Goal: Information Seeking & Learning: Learn about a topic

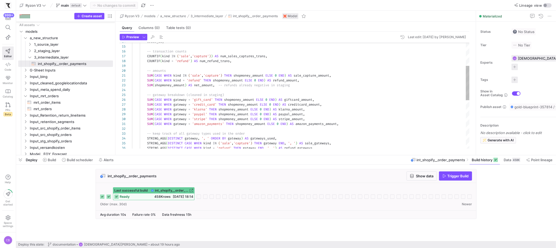
scroll to position [48, 0]
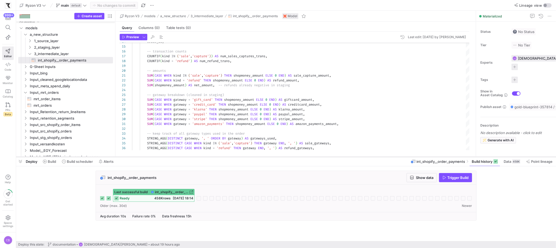
drag, startPoint x: 210, startPoint y: 155, endPoint x: 217, endPoint y: 157, distance: 7.2
click at [217, 157] on div at bounding box center [286, 157] width 540 height 2
click at [367, 136] on div "-- keep track of all gateway types used in the ord er STRING_AGG ( DISTINCT gat…" at bounding box center [301, 133] width 338 height 323
click at [52, 90] on span "Input_mrt_orders" at bounding box center [65, 92] width 70 height 6
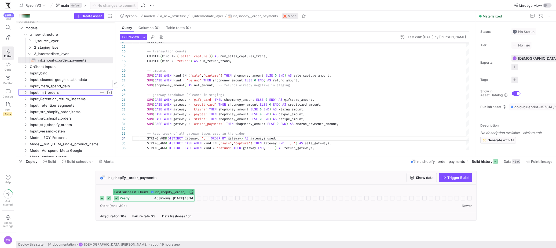
click at [59, 91] on span "Input_mrt_orders" at bounding box center [65, 92] width 70 height 6
click at [57, 102] on span "mrt_orders​​​​​​​​​​" at bounding box center [70, 105] width 73 height 6
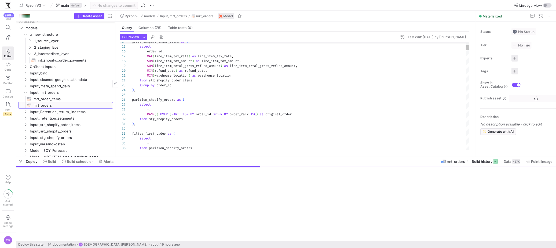
scroll to position [14, 86]
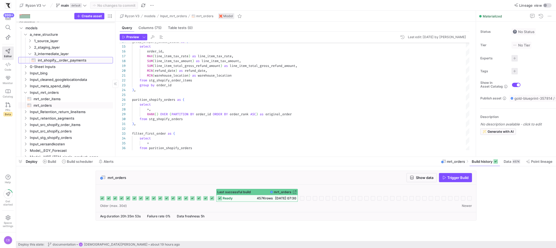
click at [45, 59] on span "int_shopify__order_payments​​​​​​​​​​" at bounding box center [72, 60] width 69 height 6
type textarea "-- int_shopify__order_payments.sql -- Purpose: Aggregate Shopify transaction da…"
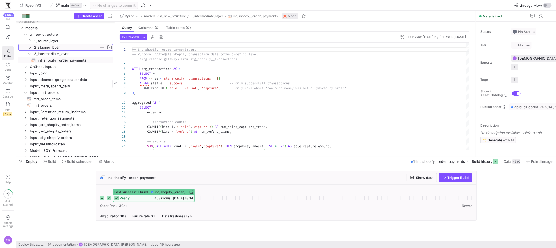
click at [30, 49] on y42-icon "Press SPACE to select this row." at bounding box center [30, 47] width 4 height 4
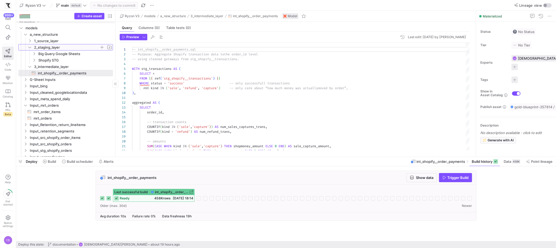
click at [30, 49] on y42-icon at bounding box center [30, 47] width 4 height 4
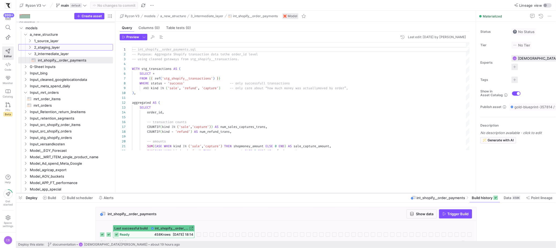
drag, startPoint x: 148, startPoint y: 157, endPoint x: 164, endPoint y: 193, distance: 39.6
click at [164, 193] on div at bounding box center [286, 193] width 540 height 2
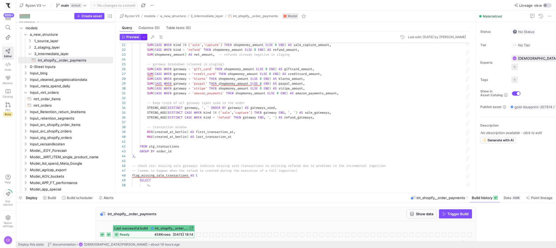
click at [146, 37] on span "button" at bounding box center [144, 37] width 6 height 6
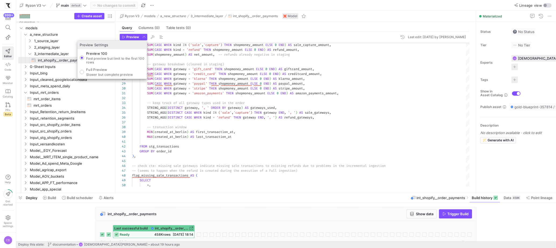
click at [132, 73] on p "Slower but complete preview" at bounding box center [109, 75] width 47 height 4
click at [84, 72] on input "Full Preview Slower but complete preview" at bounding box center [82, 72] width 4 height 4
radio input "true"
click at [128, 38] on div at bounding box center [278, 124] width 556 height 248
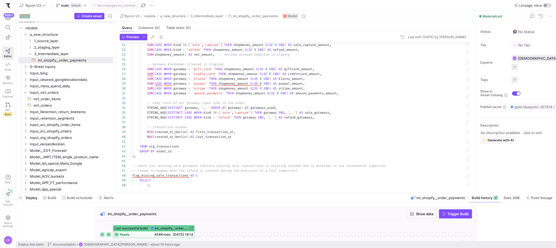
click at [128, 38] on span "Preview" at bounding box center [132, 37] width 13 height 4
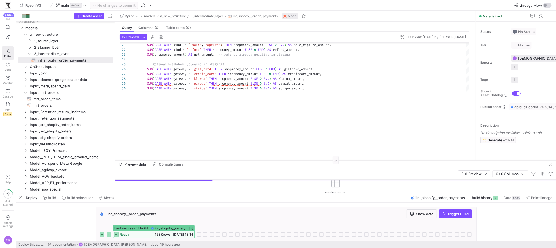
drag, startPoint x: 184, startPoint y: 98, endPoint x: 197, endPoint y: 159, distance: 62.4
click at [197, 160] on div at bounding box center [335, 160] width 441 height 0
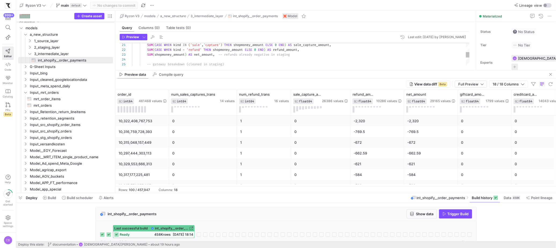
drag, startPoint x: 218, startPoint y: 159, endPoint x: 248, endPoint y: 70, distance: 94.4
click at [47, 43] on span "1_source_layer" at bounding box center [66, 41] width 65 height 6
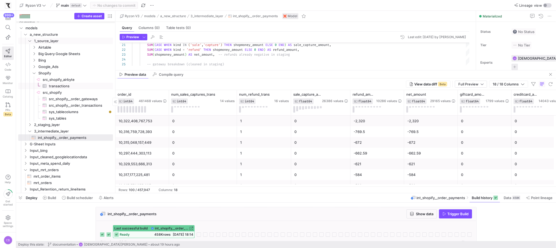
click at [54, 87] on span "transactions​​​​​​​​​" at bounding box center [78, 86] width 58 height 6
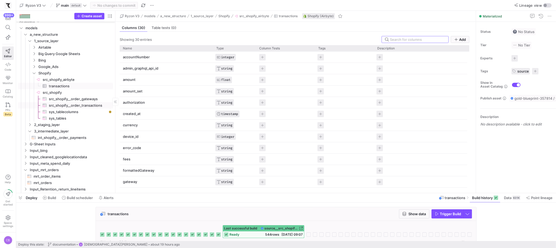
click at [78, 104] on span "src_shopify__order_transactions​​​​​​​​​" at bounding box center [78, 105] width 58 height 6
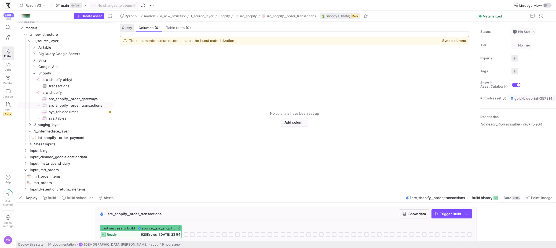
click at [126, 29] on span "Query" at bounding box center [127, 27] width 10 height 3
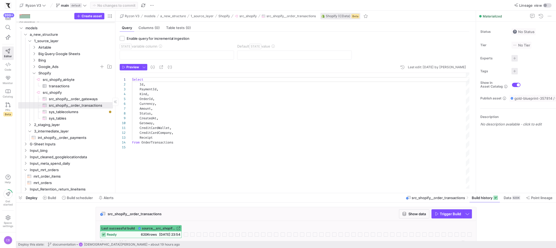
scroll to position [48, 0]
click at [56, 139] on span "int_shopify__order_payments​​​​​​​​​​" at bounding box center [72, 137] width 69 height 6
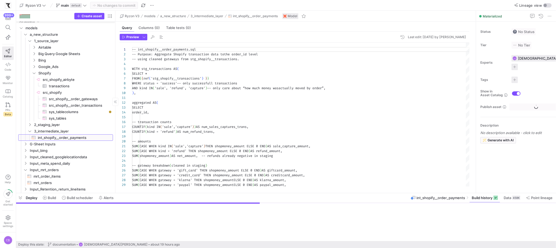
scroll to position [48, 0]
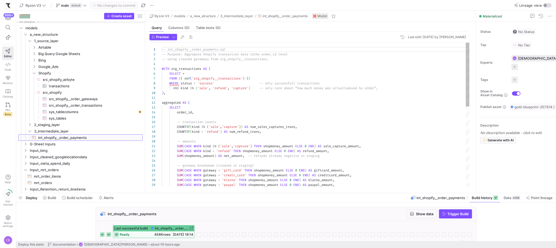
drag, startPoint x: 114, startPoint y: 126, endPoint x: 168, endPoint y: 131, distance: 54.0
click at [168, 131] on as-split "Create asset Drag here to set row groups Drag here to set column labels Group 1…" at bounding box center [286, 102] width 540 height 182
click at [34, 74] on icon "Press SPACE to select this row." at bounding box center [34, 72] width 4 height 3
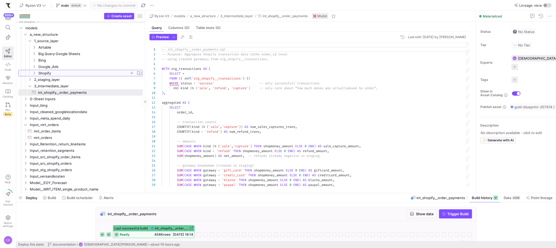
click at [34, 74] on icon at bounding box center [34, 72] width 4 height 3
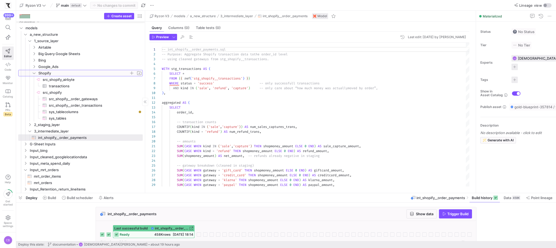
click at [34, 74] on icon at bounding box center [34, 72] width 4 height 3
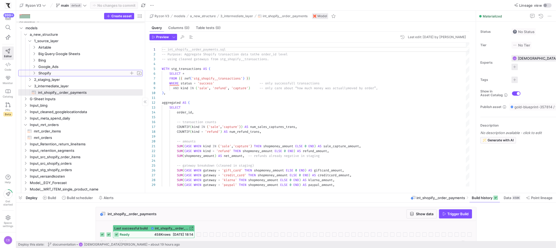
click at [34, 74] on icon at bounding box center [34, 73] width 1 height 3
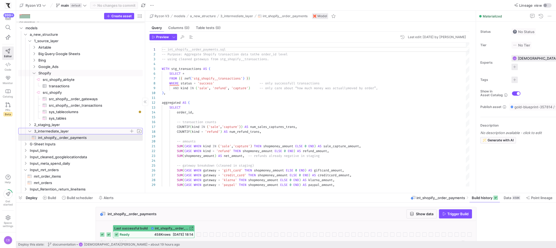
click at [29, 131] on icon "Press SPACE to select this row." at bounding box center [30, 130] width 4 height 3
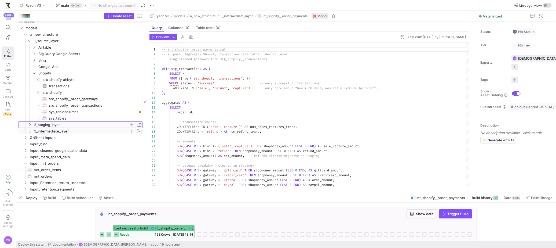
click at [31, 125] on icon "Press SPACE to select this row." at bounding box center [30, 124] width 4 height 3
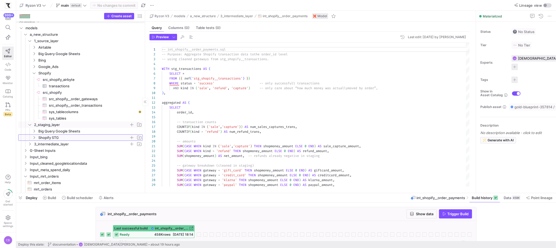
click at [35, 139] on y42-icon "Press SPACE to select this row." at bounding box center [34, 137] width 4 height 4
click at [35, 139] on y42-icon at bounding box center [34, 137] width 4 height 4
click at [32, 126] on y42-icon "Press SPACE to select this row." at bounding box center [30, 124] width 4 height 4
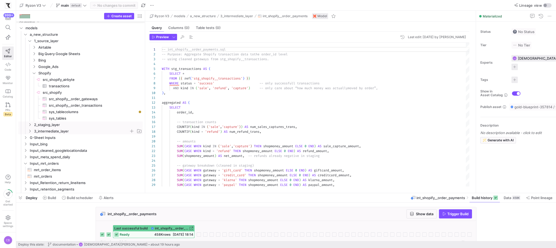
click at [30, 131] on icon "Press SPACE to select this row." at bounding box center [30, 130] width 4 height 3
click at [44, 138] on span "int_shopify__order_payments​​​​​​​​​​" at bounding box center [87, 137] width 98 height 6
click at [29, 130] on icon "Press SPACE to select this row." at bounding box center [30, 130] width 4 height 3
click at [31, 41] on icon "Press SPACE to select this row." at bounding box center [30, 40] width 4 height 3
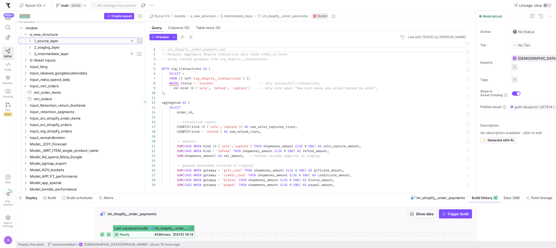
click at [31, 41] on icon at bounding box center [30, 40] width 4 height 3
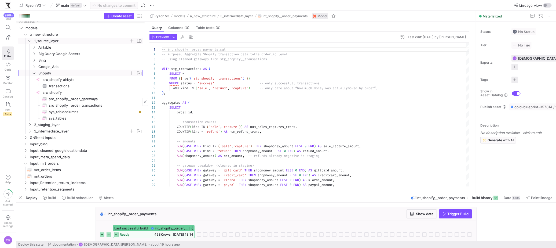
click at [32, 72] on y42-icon "Press SPACE to select this row." at bounding box center [34, 73] width 4 height 4
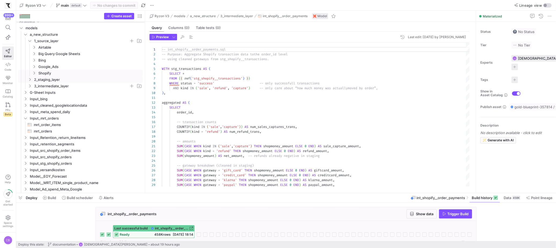
click at [30, 79] on icon "Press SPACE to select this row." at bounding box center [29, 79] width 1 height 3
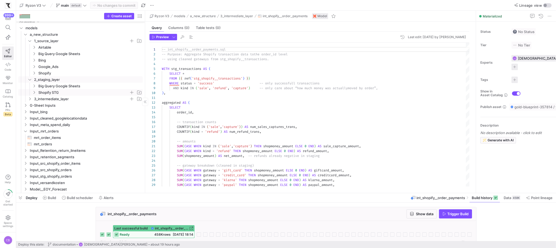
click at [34, 91] on icon "Press SPACE to select this row." at bounding box center [34, 92] width 4 height 3
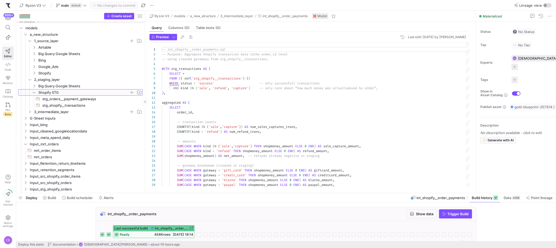
click at [34, 91] on icon at bounding box center [34, 92] width 4 height 3
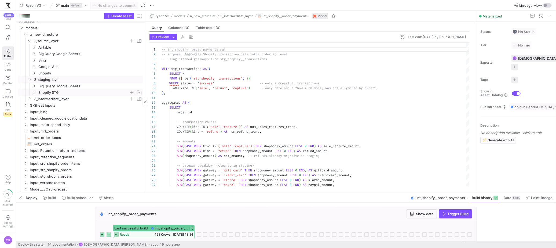
click at [30, 80] on icon "Press SPACE to select this row." at bounding box center [29, 79] width 3 height 1
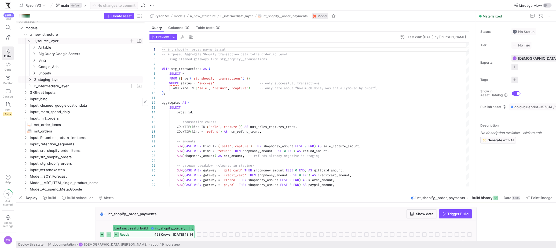
click at [31, 40] on icon "Press SPACE to select this row." at bounding box center [30, 40] width 4 height 3
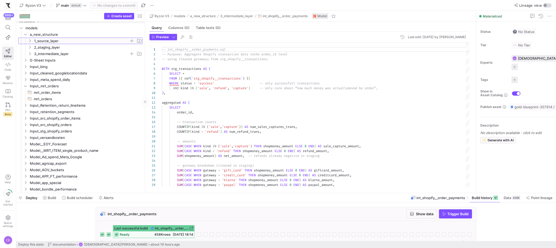
drag, startPoint x: 145, startPoint y: 39, endPoint x: 166, endPoint y: 41, distance: 21.5
click at [166, 41] on as-split "Create asset Drag here to set row groups Drag here to set column labels Group 1…" at bounding box center [286, 102] width 540 height 182
click at [25, 36] on icon "Press SPACE to select this row." at bounding box center [26, 37] width 4 height 3
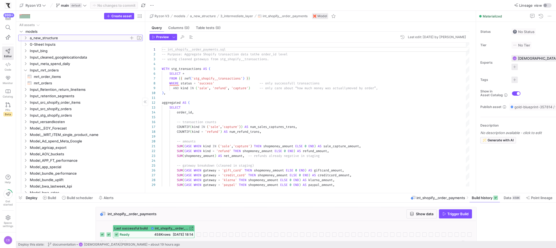
click at [25, 36] on icon at bounding box center [26, 37] width 4 height 3
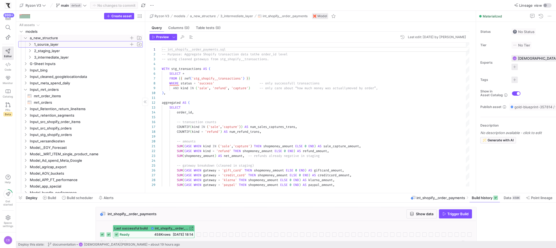
click at [30, 44] on icon "Press SPACE to select this row." at bounding box center [30, 44] width 4 height 3
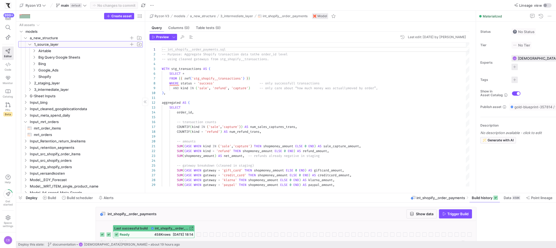
drag, startPoint x: 145, startPoint y: 31, endPoint x: 152, endPoint y: 33, distance: 7.7
click at [152, 33] on as-split "Create asset Drag here to set row groups Drag here to set column labels Group 1…" at bounding box center [286, 102] width 540 height 182
click at [33, 52] on icon "Press SPACE to select this row." at bounding box center [34, 50] width 4 height 3
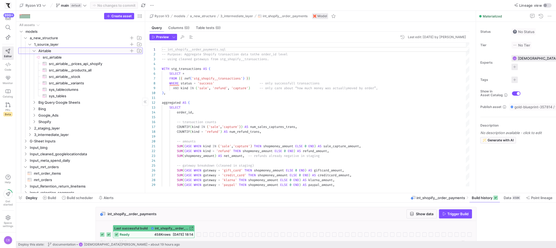
click at [33, 52] on icon at bounding box center [34, 50] width 4 height 3
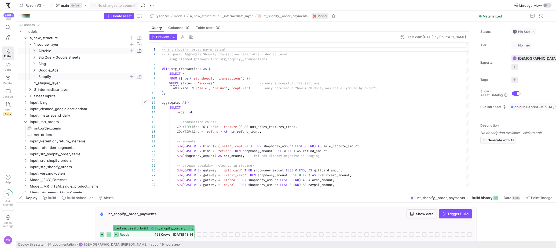
click at [34, 77] on icon "Press SPACE to select this row." at bounding box center [34, 76] width 4 height 3
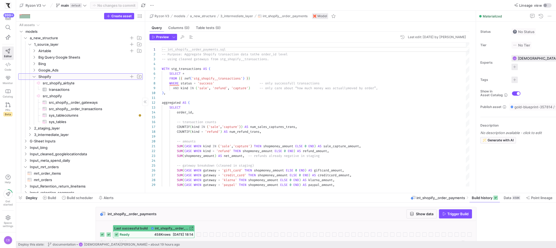
click at [34, 77] on icon at bounding box center [34, 76] width 4 height 3
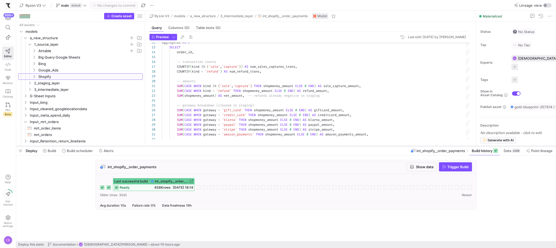
drag, startPoint x: 176, startPoint y: 194, endPoint x: 182, endPoint y: 146, distance: 48.0
click at [182, 146] on div at bounding box center [286, 146] width 540 height 2
click at [152, 164] on span "int_shopify__order_payments" at bounding box center [132, 166] width 49 height 4
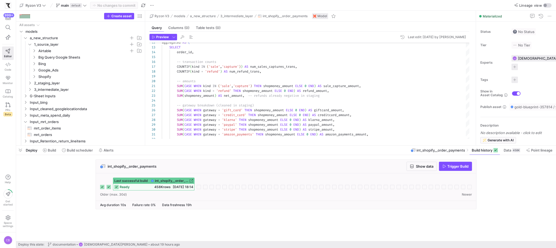
click at [158, 165] on div "int_shopify__order_payments Show data Trigger Build" at bounding box center [286, 166] width 381 height 14
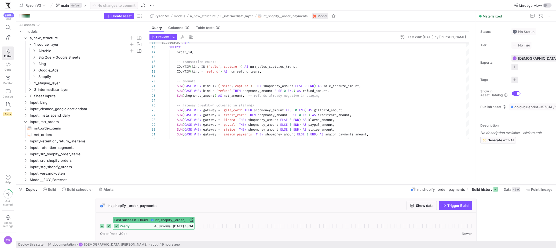
drag, startPoint x: 168, startPoint y: 145, endPoint x: 177, endPoint y: 185, distance: 40.3
click at [177, 185] on div at bounding box center [286, 185] width 540 height 2
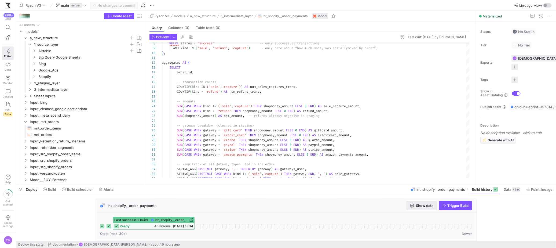
click at [416, 209] on span "button" at bounding box center [422, 205] width 30 height 9
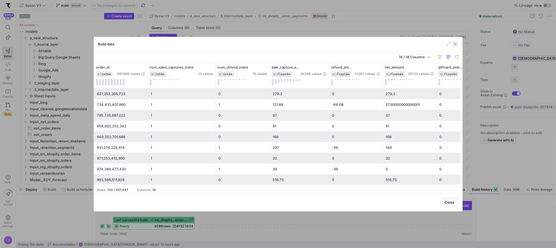
click at [455, 43] on span "button" at bounding box center [455, 43] width 5 height 5
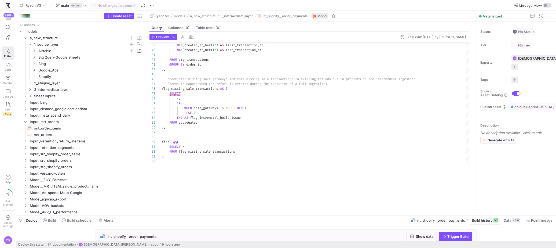
drag, startPoint x: 290, startPoint y: 184, endPoint x: 259, endPoint y: 192, distance: 31.6
click at [301, 215] on div at bounding box center [286, 215] width 540 height 2
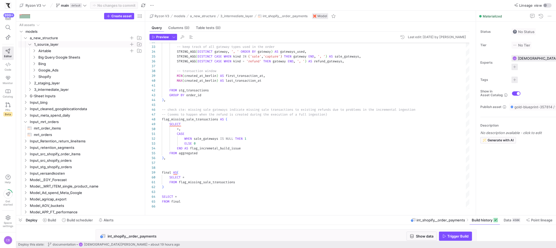
click at [32, 45] on span "1_source_layer" at bounding box center [84, 44] width 115 height 6
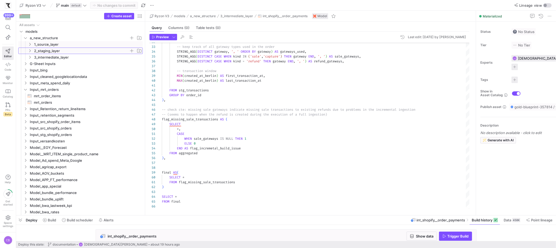
click at [31, 50] on icon "Press SPACE to select this row." at bounding box center [30, 50] width 4 height 3
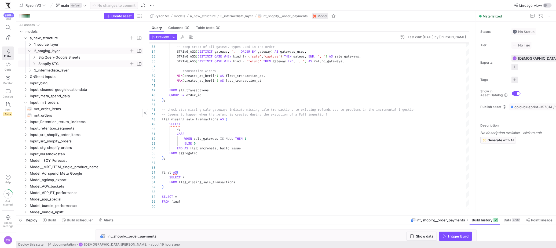
click at [34, 64] on icon "Press SPACE to select this row." at bounding box center [34, 63] width 4 height 3
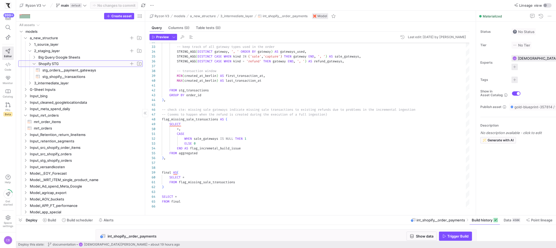
click at [34, 64] on icon at bounding box center [34, 63] width 4 height 3
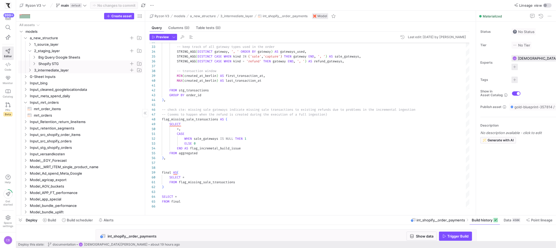
click at [31, 70] on icon "Press SPACE to select this row." at bounding box center [30, 69] width 4 height 3
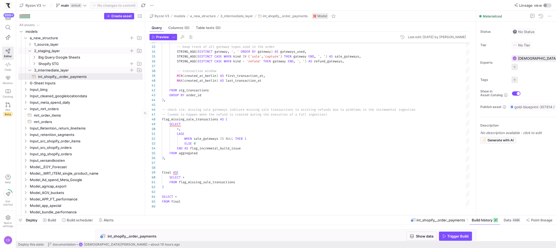
click at [32, 51] on y42-icon "Press SPACE to select this row." at bounding box center [30, 51] width 4 height 4
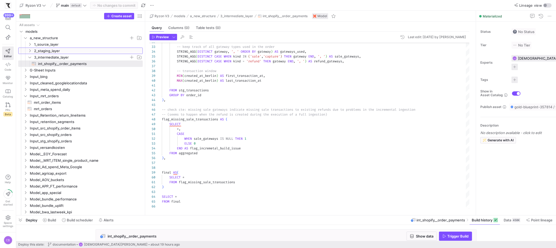
click at [31, 52] on icon at bounding box center [30, 50] width 4 height 3
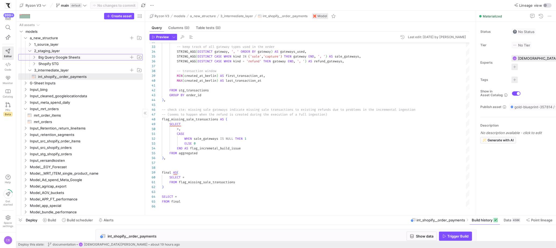
click at [33, 58] on icon "Press SPACE to select this row." at bounding box center [34, 57] width 4 height 3
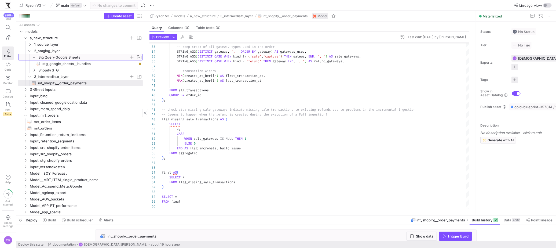
click at [33, 58] on icon at bounding box center [34, 57] width 4 height 3
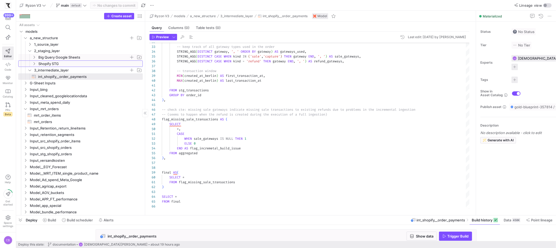
click at [35, 63] on icon "Press SPACE to select this row." at bounding box center [34, 63] width 4 height 3
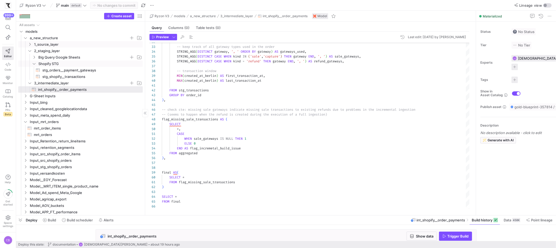
click at [31, 45] on icon "Press SPACE to select this row." at bounding box center [30, 44] width 4 height 3
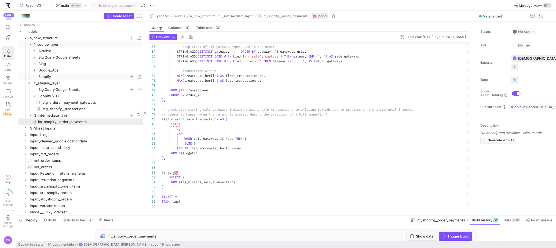
click at [35, 76] on icon "Press SPACE to select this row." at bounding box center [34, 76] width 4 height 3
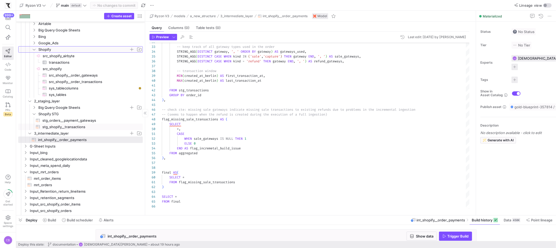
scroll to position [31, 0]
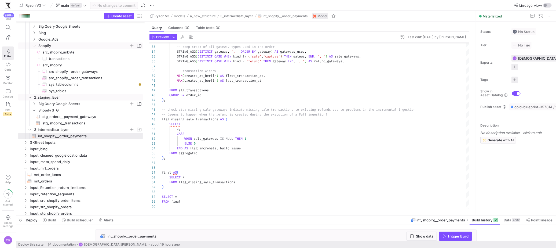
click at [29, 97] on icon "Press SPACE to select this row." at bounding box center [29, 97] width 3 height 1
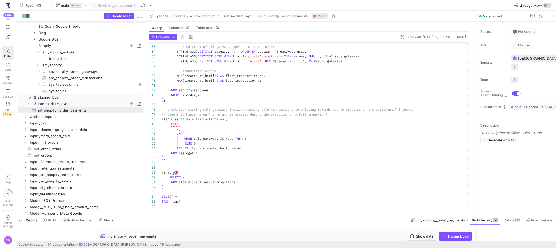
click at [30, 102] on icon "Press SPACE to select this row." at bounding box center [30, 103] width 4 height 3
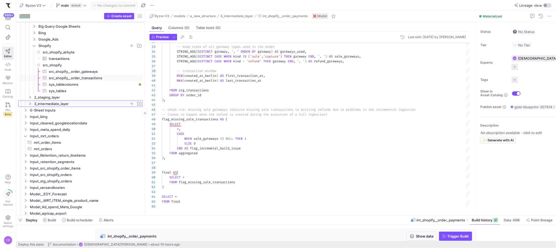
scroll to position [0, 0]
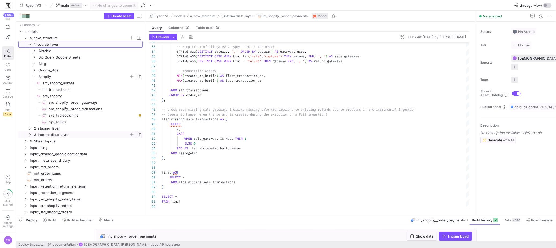
click at [28, 44] on icon "Press SPACE to select this row." at bounding box center [30, 44] width 4 height 3
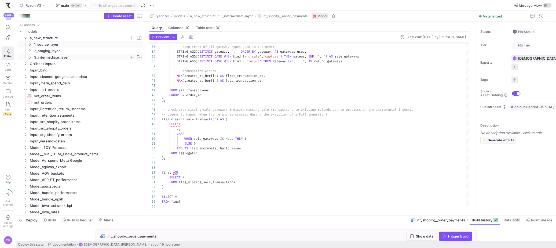
click at [31, 56] on icon "Press SPACE to select this row." at bounding box center [30, 57] width 4 height 3
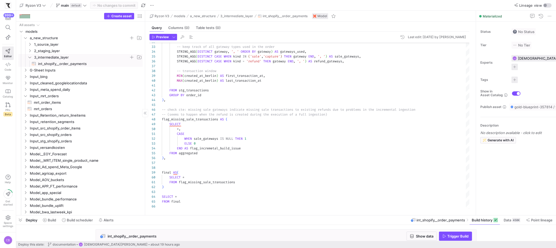
click at [66, 66] on span "int_shopify__order_payments​​​​​​​​​​" at bounding box center [87, 64] width 98 height 6
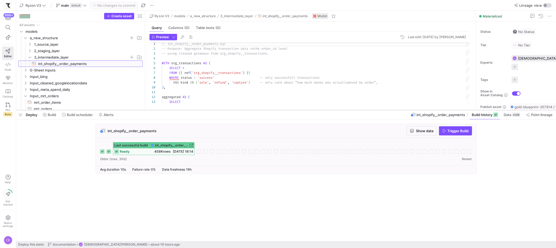
drag, startPoint x: 287, startPoint y: 215, endPoint x: 288, endPoint y: 110, distance: 105.2
click at [288, 110] on div at bounding box center [286, 110] width 540 height 2
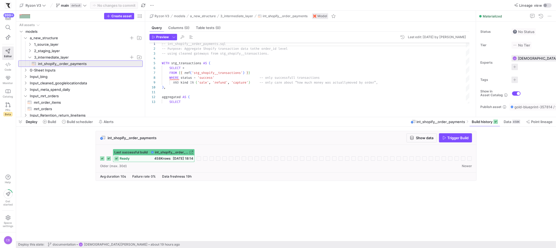
drag, startPoint x: 382, startPoint y: 111, endPoint x: 390, endPoint y: 145, distance: 35.6
click at [390, 118] on div at bounding box center [286, 117] width 540 height 2
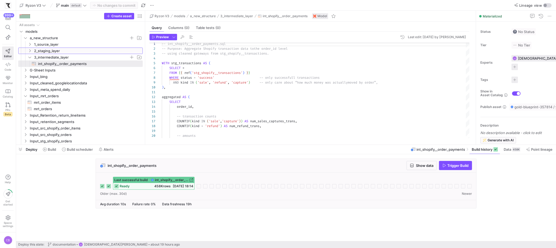
click at [30, 52] on icon "Press SPACE to select this row." at bounding box center [30, 50] width 4 height 3
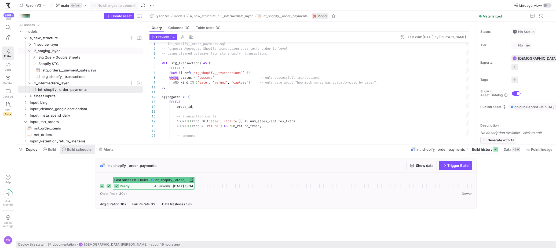
click at [79, 149] on span "Build scheduler" at bounding box center [80, 149] width 26 height 4
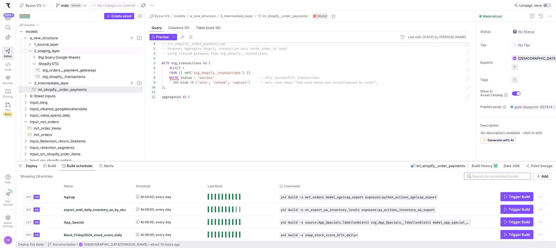
drag, startPoint x: 257, startPoint y: 108, endPoint x: 259, endPoint y: 162, distance: 53.7
click at [259, 162] on div at bounding box center [286, 161] width 540 height 2
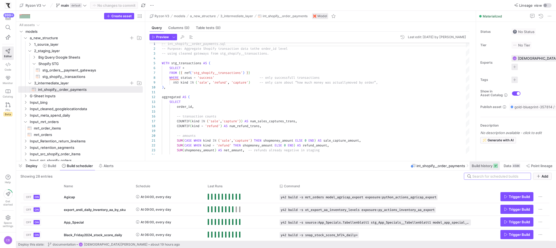
click at [489, 167] on span "Build history" at bounding box center [482, 165] width 21 height 4
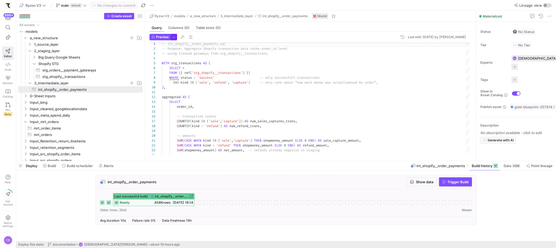
click at [170, 38] on div "Preview" at bounding box center [163, 37] width 28 height 6
click at [173, 38] on span "button" at bounding box center [174, 37] width 6 height 6
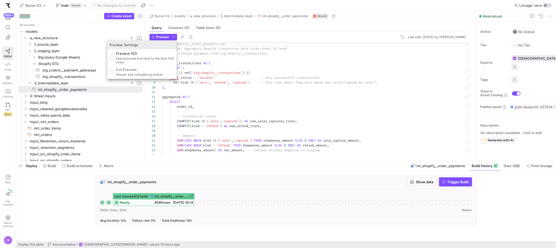
click at [121, 73] on p "Slower but complete preview" at bounding box center [139, 75] width 47 height 4
click at [114, 73] on input "Full Preview Slower but complete preview" at bounding box center [111, 72] width 4 height 4
radio input "true"
click at [155, 38] on div at bounding box center [278, 124] width 556 height 248
click at [155, 38] on icon "button" at bounding box center [153, 36] width 3 height 3
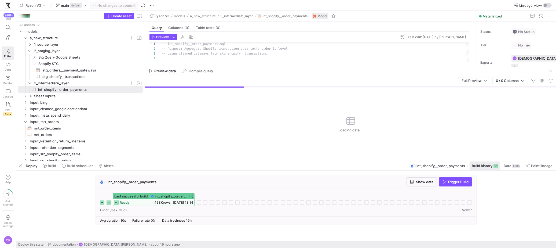
click at [478, 167] on span "Build history" at bounding box center [482, 165] width 21 height 4
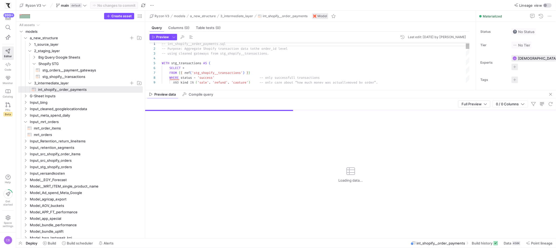
drag, startPoint x: 327, startPoint y: 144, endPoint x: 326, endPoint y: 90, distance: 54.0
click at [326, 90] on as-split "Ryzon V3 models a_new_structure 3_intermediate_layer int_shopify__order_payment…" at bounding box center [350, 124] width 411 height 227
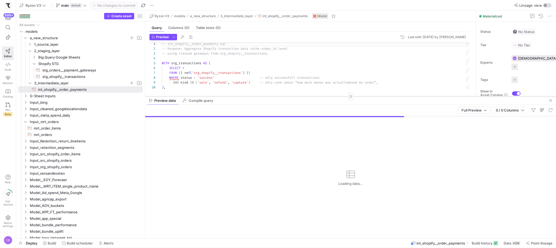
drag, startPoint x: 323, startPoint y: 90, endPoint x: 350, endPoint y: 96, distance: 27.5
click at [350, 96] on div at bounding box center [350, 96] width 411 height 0
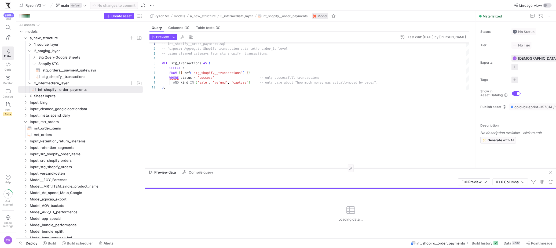
drag, startPoint x: 325, startPoint y: 96, endPoint x: 323, endPoint y: 173, distance: 77.3
click at [324, 168] on div at bounding box center [350, 168] width 411 height 0
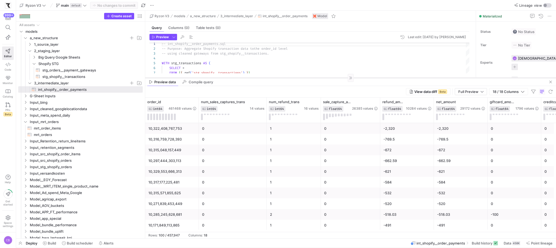
drag, startPoint x: 286, startPoint y: 173, endPoint x: 302, endPoint y: 77, distance: 97.8
click at [302, 78] on div at bounding box center [350, 78] width 411 height 0
click at [296, 78] on div "Preview data Compile query" at bounding box center [350, 81] width 411 height 8
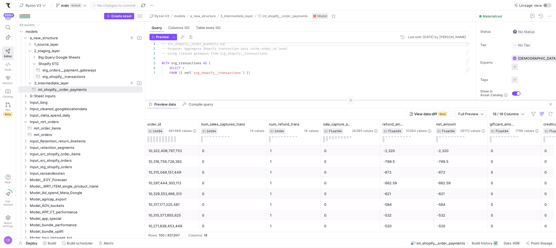
drag, startPoint x: 296, startPoint y: 76, endPoint x: 297, endPoint y: 99, distance: 22.9
click at [297, 100] on div at bounding box center [350, 100] width 411 height 0
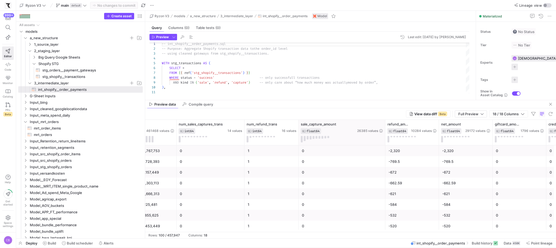
drag, startPoint x: 357, startPoint y: 132, endPoint x: 389, endPoint y: 137, distance: 32.9
click at [386, 137] on div at bounding box center [385, 132] width 2 height 25
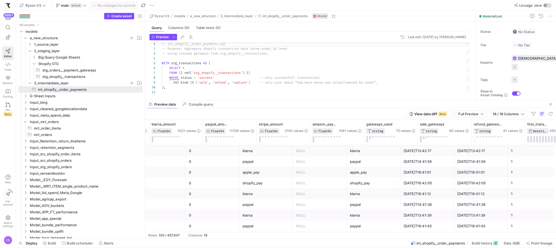
scroll to position [0, 0]
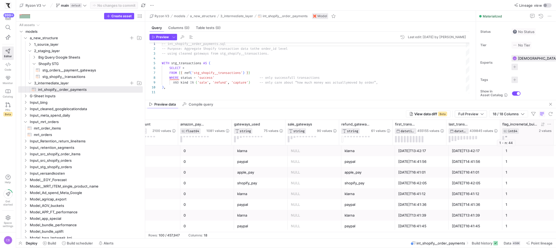
click at [506, 137] on button at bounding box center [506, 136] width 2 height 1
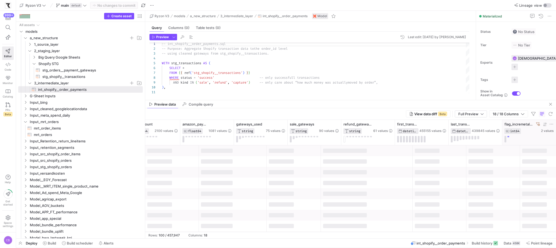
scroll to position [0, 610]
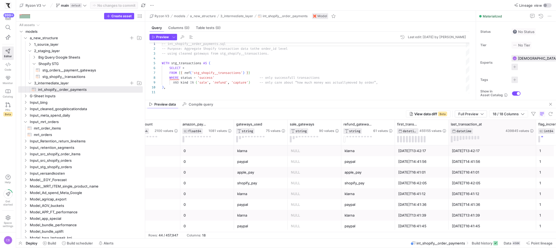
drag, startPoint x: 502, startPoint y: 133, endPoint x: 534, endPoint y: 137, distance: 32.5
click at [535, 136] on div at bounding box center [536, 132] width 2 height 25
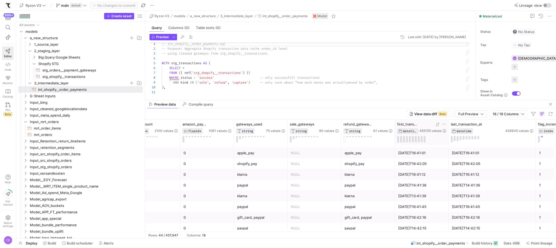
click at [439, 125] on icon at bounding box center [438, 124] width 4 height 4
click at [437, 125] on icon at bounding box center [437, 124] width 2 height 4
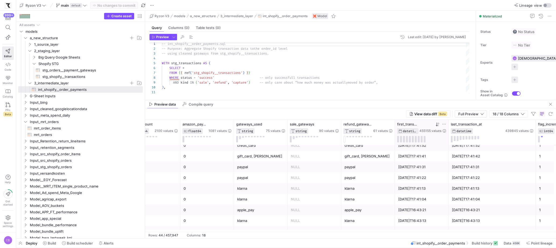
scroll to position [31, 0]
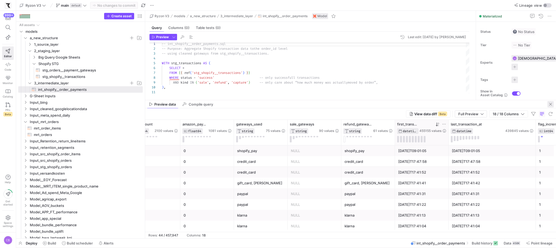
click at [551, 107] on span "button" at bounding box center [550, 104] width 6 height 6
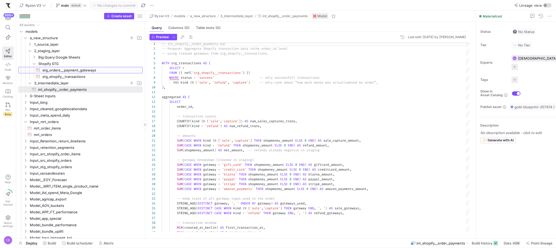
click at [77, 69] on span "stg_orders__payment_gateways​​​​​​​​​​" at bounding box center [89, 70] width 94 height 6
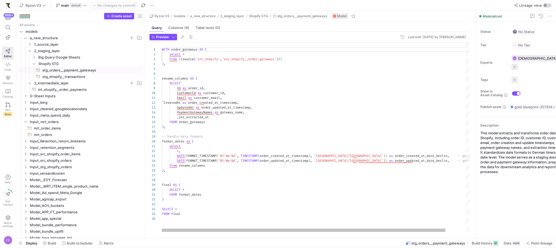
type textarea "select *, DATE(FORMAT_TIMESTAMP('%Y-%m-%d', TIMESTAMP(order_created_at_timestam…"
click at [287, 155] on div "WITH order_gateways AS ( select * From { { source ( 'src_shopify' , 'src_shopif…" at bounding box center [327, 137] width 330 height 189
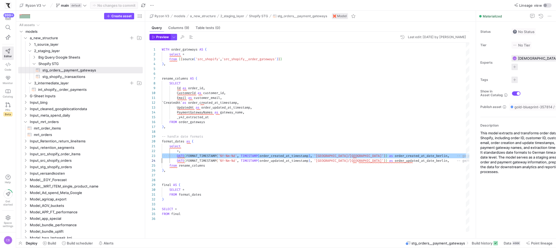
click at [167, 38] on span "Preview" at bounding box center [162, 37] width 13 height 4
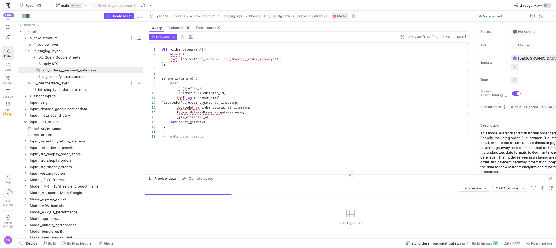
drag, startPoint x: 273, startPoint y: 144, endPoint x: 284, endPoint y: 174, distance: 32.0
click at [284, 174] on div at bounding box center [350, 174] width 411 height 0
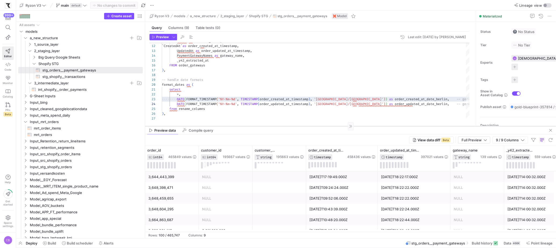
drag, startPoint x: 286, startPoint y: 174, endPoint x: 286, endPoint y: 126, distance: 48.0
click at [286, 126] on div at bounding box center [350, 126] width 411 height 0
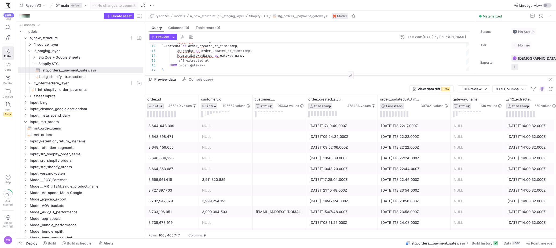
drag, startPoint x: 310, startPoint y: 126, endPoint x: 316, endPoint y: 75, distance: 51.3
click at [316, 75] on div at bounding box center [350, 75] width 411 height 0
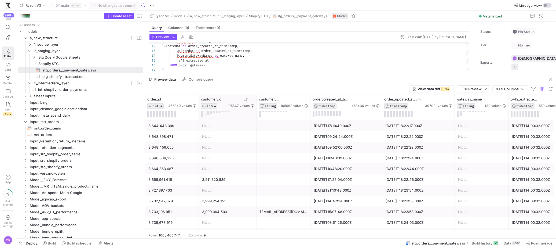
drag, startPoint x: 252, startPoint y: 116, endPoint x: 256, endPoint y: 117, distance: 4.2
click at [258, 117] on div at bounding box center [256, 107] width 2 height 25
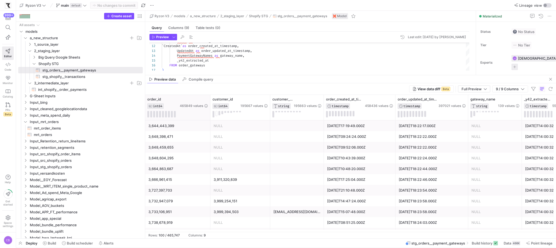
drag, startPoint x: 198, startPoint y: 105, endPoint x: 210, endPoint y: 106, distance: 11.8
click at [210, 106] on div at bounding box center [210, 107] width 2 height 25
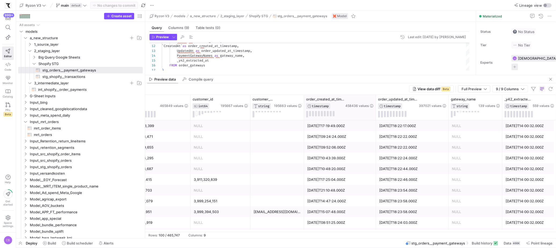
drag, startPoint x: 375, startPoint y: 106, endPoint x: 396, endPoint y: 105, distance: 21.5
click at [377, 105] on div at bounding box center [376, 107] width 2 height 25
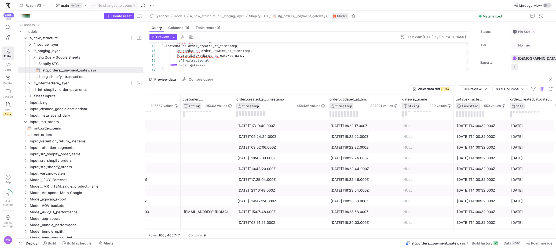
scroll to position [0, 103]
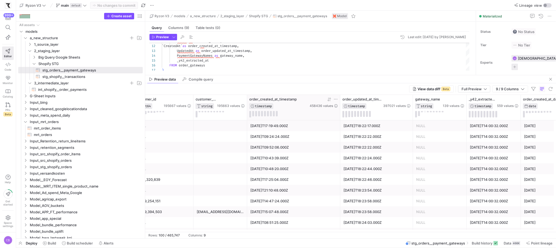
click at [327, 99] on icon at bounding box center [329, 99] width 4 height 4
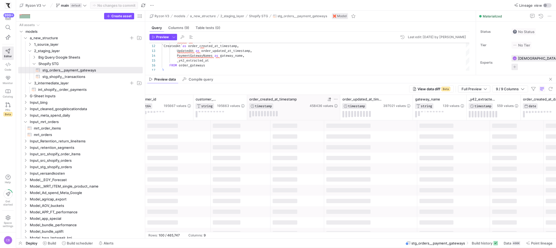
click at [327, 100] on icon at bounding box center [329, 99] width 4 height 4
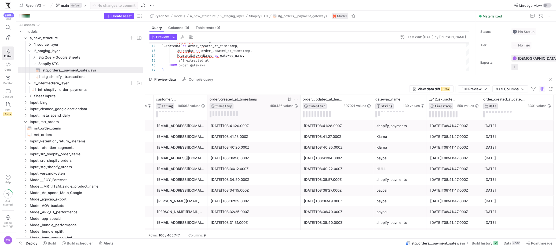
scroll to position [0, 134]
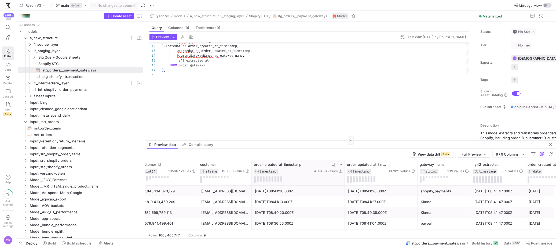
drag, startPoint x: 200, startPoint y: 74, endPoint x: 210, endPoint y: 140, distance: 65.9
click at [210, 140] on div at bounding box center [350, 140] width 411 height 0
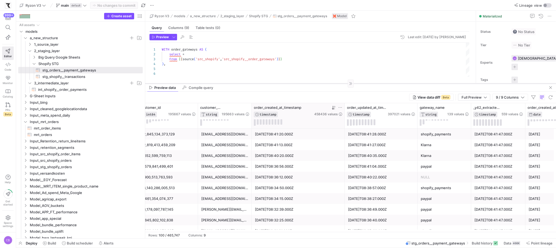
drag, startPoint x: 390, startPoint y: 140, endPoint x: 404, endPoint y: 83, distance: 58.9
click at [404, 83] on div at bounding box center [350, 83] width 411 height 0
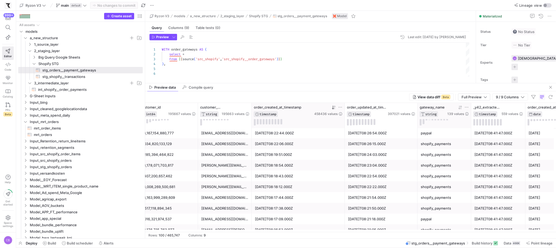
click at [467, 106] on icon at bounding box center [467, 107] width 4 height 4
click at [469, 128] on input "Filter Value" at bounding box center [492, 125] width 54 height 6
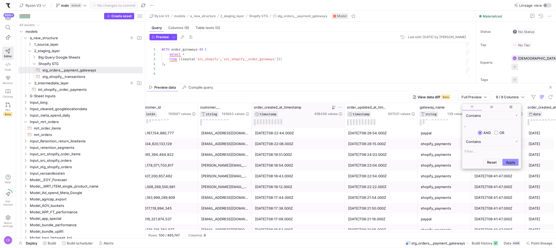
type input ","
click at [504, 164] on button "Apply" at bounding box center [510, 162] width 16 height 7
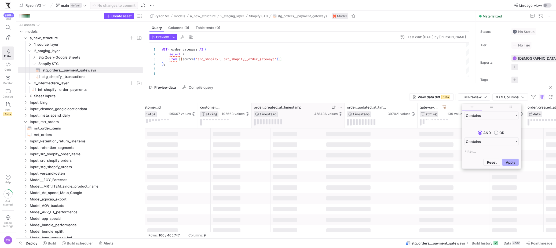
click at [399, 99] on div "View data diff Beta Full Preview 9 / 9 Columns" at bounding box center [350, 97] width 411 height 12
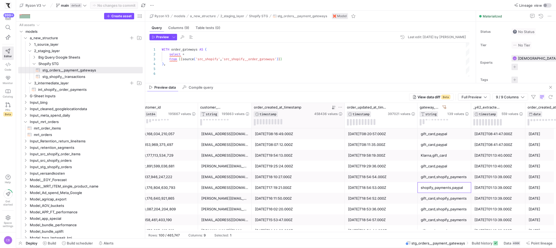
click at [446, 190] on div "shopify_payments,paypal" at bounding box center [444, 187] width 47 height 10
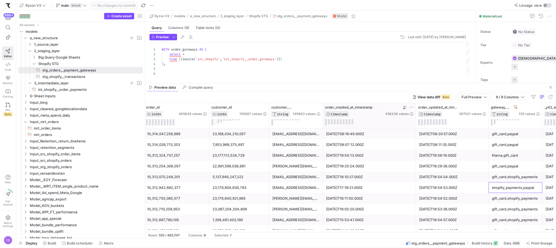
click at [189, 191] on div "10,312,942,682,377" at bounding box center [176, 187] width 59 height 10
click at [64, 91] on span "int_shopify__order_payments​​​​​​​​​​" at bounding box center [87, 89] width 98 height 6
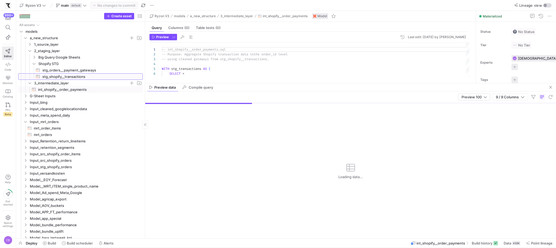
click at [51, 76] on span "stg_shopify__transactions​​​​​​​​​​" at bounding box center [89, 77] width 94 height 6
type textarea "-- Shopify Transactions Staging Model -- Purpose: Standardize and enrich raw tr…"
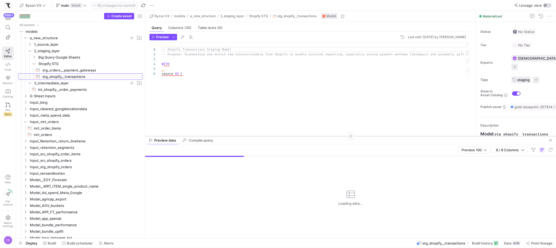
drag, startPoint x: 247, startPoint y: 83, endPoint x: 258, endPoint y: 136, distance: 54.0
click at [258, 136] on div at bounding box center [350, 136] width 411 height 0
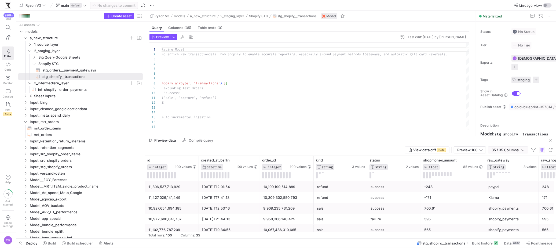
click at [525, 148] on span "button" at bounding box center [507, 150] width 39 height 6
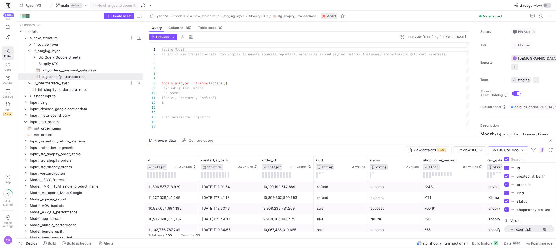
click at [524, 157] on input "Filter Columns Input" at bounding box center [532, 159] width 43 height 11
click at [412, 137] on div "Preview data Compile query" at bounding box center [350, 140] width 411 height 8
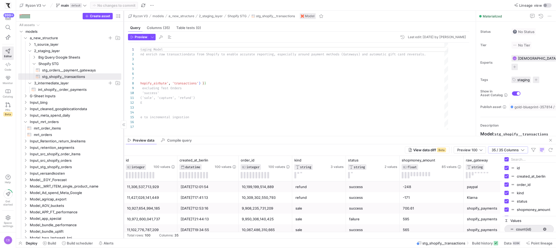
drag, startPoint x: 145, startPoint y: 111, endPoint x: 123, endPoint y: 106, distance: 21.9
click at [123, 106] on div at bounding box center [123, 124] width 0 height 227
click at [287, 160] on icon at bounding box center [288, 160] width 4 height 4
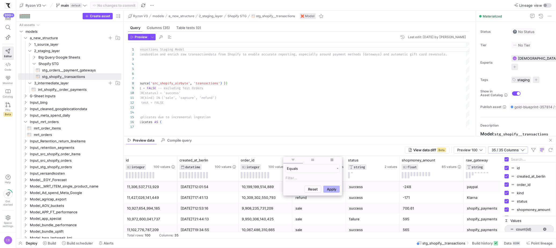
click at [293, 176] on input "Filter Value" at bounding box center [313, 178] width 54 height 6
click at [150, 40] on button "button" at bounding box center [152, 37] width 6 height 6
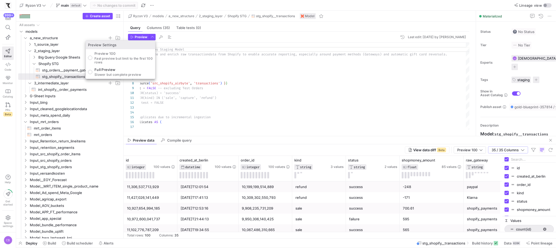
click at [285, 158] on div at bounding box center [278, 124] width 556 height 248
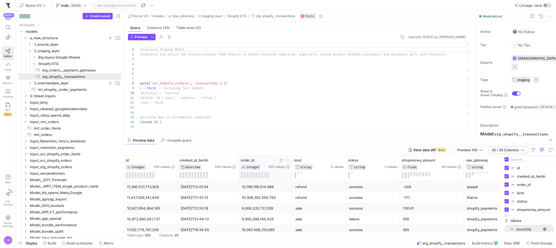
click at [288, 159] on icon at bounding box center [288, 160] width 4 height 4
click at [294, 180] on input "Filter Value" at bounding box center [313, 178] width 54 height 6
type input "10312942682377"
drag, startPoint x: 335, startPoint y: 213, endPoint x: 332, endPoint y: 207, distance: 6.7
click at [335, 213] on button "Apply" at bounding box center [331, 214] width 16 height 7
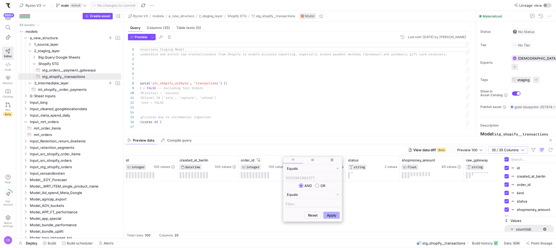
click at [318, 151] on div "View data diff Beta Preview 100 35 / 35 Columns" at bounding box center [340, 150] width 432 height 12
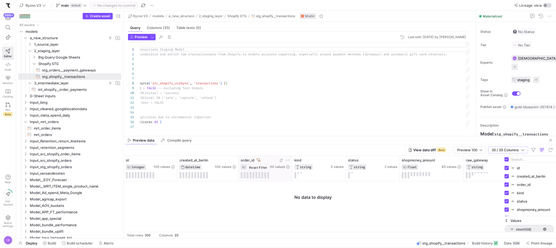
click at [258, 158] on icon at bounding box center [259, 160] width 4 height 4
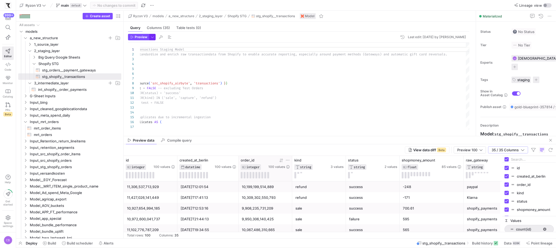
click at [152, 39] on span "button" at bounding box center [152, 37] width 6 height 6
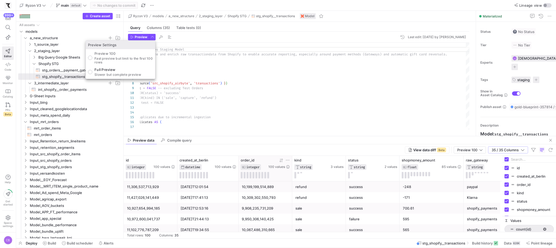
click at [123, 69] on p "Full Preview" at bounding box center [117, 69] width 47 height 4
click at [92, 70] on input "Full Preview Slower but complete preview" at bounding box center [90, 72] width 4 height 4
click at [136, 35] on div at bounding box center [278, 124] width 556 height 248
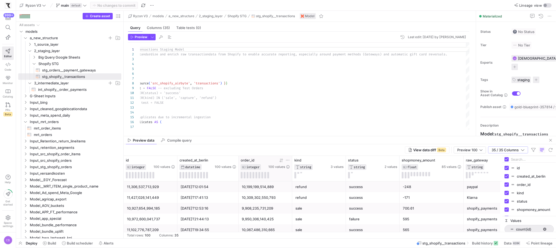
click at [136, 35] on span "Preview" at bounding box center [141, 37] width 13 height 4
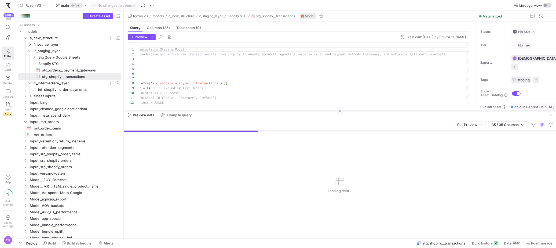
drag, startPoint x: 211, startPoint y: 136, endPoint x: 215, endPoint y: 111, distance: 25.5
click at [215, 111] on div at bounding box center [340, 111] width 432 height 0
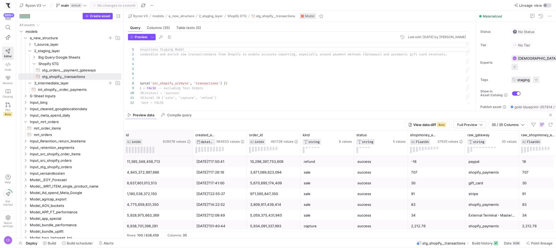
drag, startPoint x: 176, startPoint y: 135, endPoint x: 192, endPoint y: 138, distance: 16.3
click at [192, 138] on div at bounding box center [193, 142] width 2 height 25
click at [297, 134] on icon at bounding box center [296, 135] width 4 height 4
click at [299, 151] on input "Filter Value" at bounding box center [321, 152] width 54 height 6
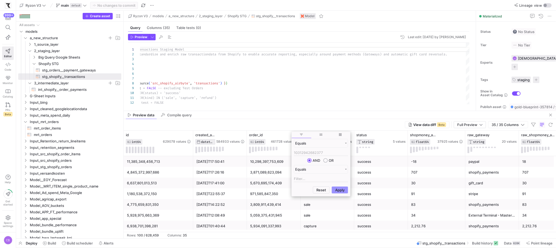
type input "10312942682377"
click at [341, 187] on button "Apply" at bounding box center [340, 189] width 16 height 7
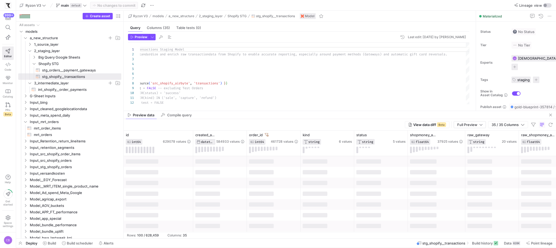
click at [318, 127] on div "View data diff Beta Full Preview 35 / 35 Columns" at bounding box center [340, 125] width 432 height 12
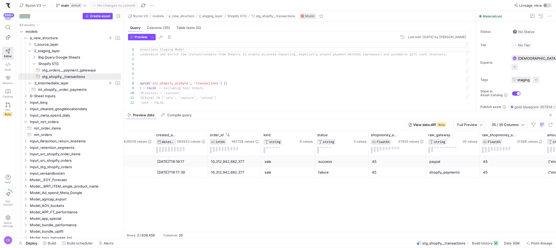
scroll to position [0, 50]
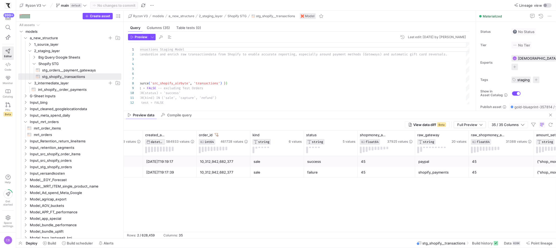
click at [313, 172] on div "failure" at bounding box center [330, 172] width 47 height 10
click at [314, 161] on div "success" at bounding box center [330, 161] width 47 height 10
click at [316, 169] on div "failure" at bounding box center [330, 172] width 47 height 10
click at [316, 163] on div "success" at bounding box center [330, 161] width 47 height 10
click at [317, 176] on div "failure" at bounding box center [330, 172] width 47 height 10
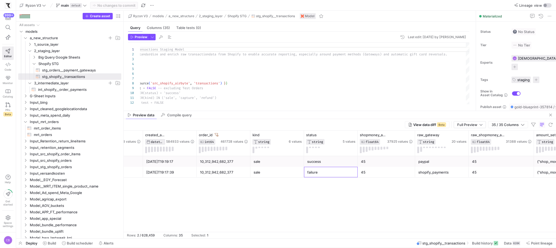
click at [317, 166] on div "success" at bounding box center [330, 161] width 47 height 10
drag, startPoint x: 317, startPoint y: 169, endPoint x: 317, endPoint y: 160, distance: 8.3
click at [317, 159] on div "success" at bounding box center [330, 161] width 47 height 10
click at [318, 166] on div "success" at bounding box center [330, 161] width 47 height 10
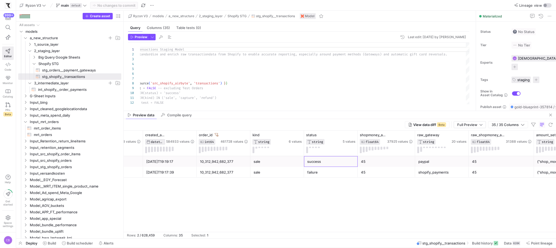
click at [318, 169] on div "failure" at bounding box center [330, 172] width 47 height 10
click at [318, 161] on div "success" at bounding box center [330, 161] width 47 height 10
click at [320, 170] on div "failure" at bounding box center [330, 172] width 47 height 10
click at [321, 160] on div "success" at bounding box center [330, 161] width 47 height 10
click at [322, 172] on div "failure" at bounding box center [330, 172] width 47 height 10
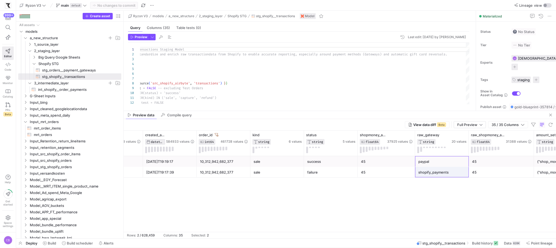
drag, startPoint x: 436, startPoint y: 165, endPoint x: 438, endPoint y: 172, distance: 7.5
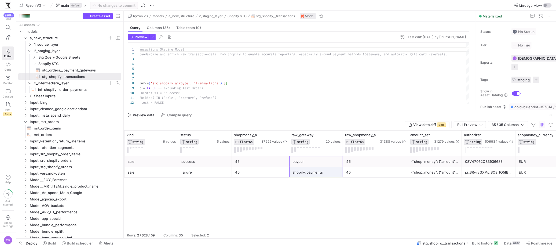
scroll to position [0, 201]
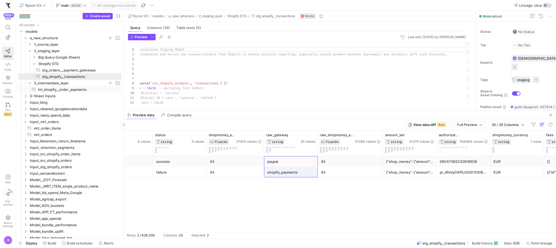
click at [70, 91] on span "int_shopify__order_payments​​​​​​​​​​" at bounding box center [76, 89] width 77 height 6
type textarea "-- int_shopify__order_payments.sql -- Purpose: Aggregate Shopify transaction da…"
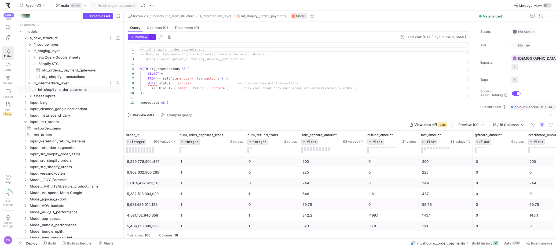
click at [155, 36] on span "button" at bounding box center [152, 37] width 6 height 6
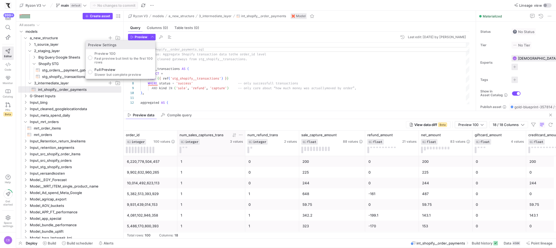
drag, startPoint x: 203, startPoint y: 96, endPoint x: 226, endPoint y: 136, distance: 46.4
click at [206, 102] on div at bounding box center [278, 124] width 556 height 248
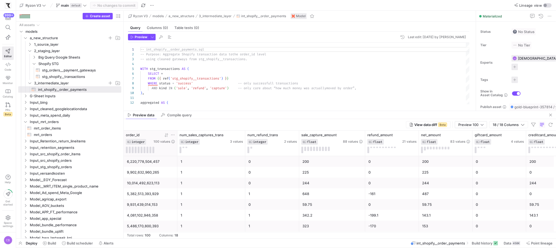
click at [173, 134] on icon at bounding box center [173, 135] width 4 height 4
click at [182, 149] on div "Equals" at bounding box center [198, 148] width 59 height 20
click at [183, 152] on input "Filter Value" at bounding box center [198, 152] width 54 height 6
paste input "10312942682377"
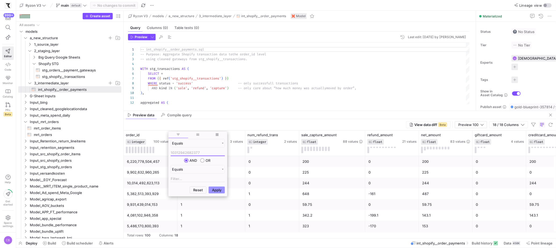
type input "10312942682377"
click at [218, 189] on button "Apply" at bounding box center [217, 189] width 16 height 7
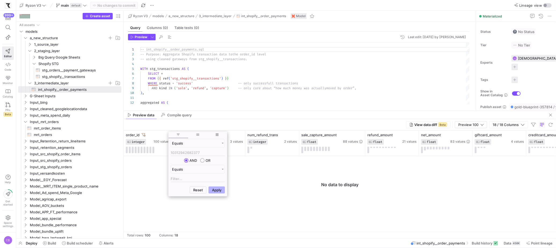
click at [226, 127] on div "View data diff Beta Preview 100 18 / 18 Columns" at bounding box center [340, 125] width 432 height 12
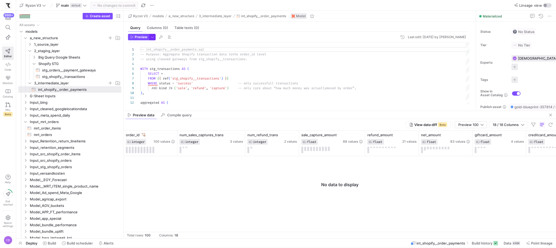
click at [153, 36] on span "button" at bounding box center [152, 37] width 6 height 6
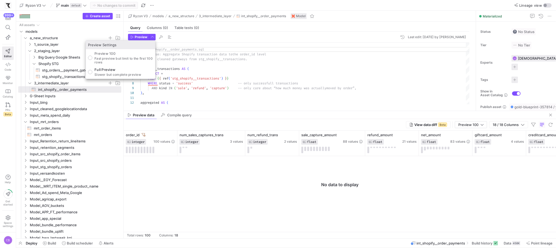
click at [119, 69] on p "Full Preview" at bounding box center [117, 69] width 47 height 4
click at [92, 70] on input "Full Preview Slower but complete preview" at bounding box center [90, 72] width 4 height 4
click at [137, 32] on div at bounding box center [278, 124] width 556 height 248
click at [136, 34] on span "button" at bounding box center [138, 37] width 21 height 6
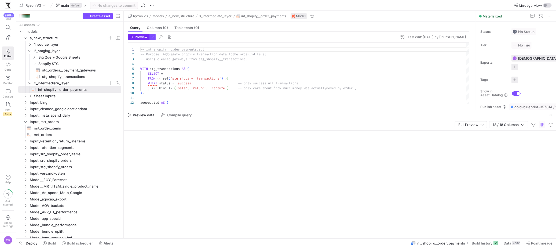
click at [136, 34] on span "button" at bounding box center [138, 37] width 21 height 6
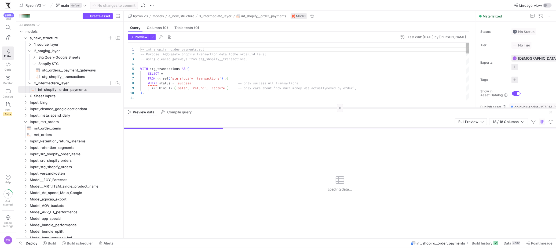
drag, startPoint x: 215, startPoint y: 111, endPoint x: 215, endPoint y: 108, distance: 3.0
click at [215, 108] on div at bounding box center [340, 108] width 432 height 0
click at [215, 107] on div at bounding box center [340, 107] width 432 height 0
click at [177, 107] on div at bounding box center [340, 107] width 432 height 0
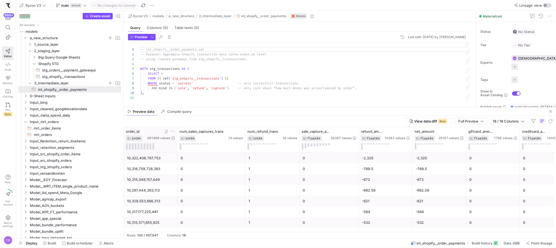
click at [174, 130] on icon at bounding box center [173, 131] width 4 height 4
click at [176, 151] on input "Filter Value" at bounding box center [198, 149] width 54 height 6
type input "10312942682377"
click at [209, 187] on button "Apply" at bounding box center [217, 186] width 16 height 7
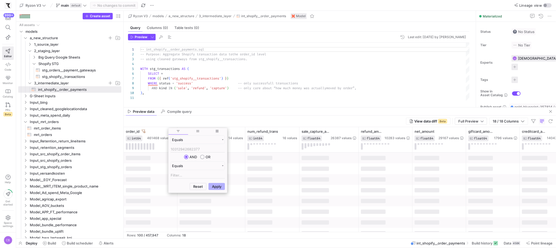
click at [192, 122] on div "View data diff Beta Full Preview 18 / 18 Columns" at bounding box center [340, 121] width 432 height 12
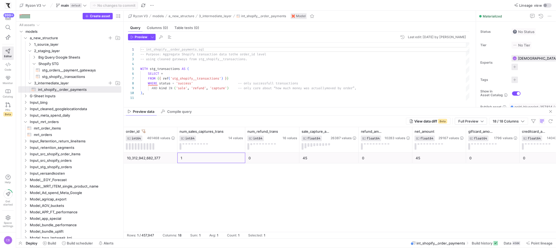
click at [209, 159] on div "1" at bounding box center [211, 158] width 61 height 10
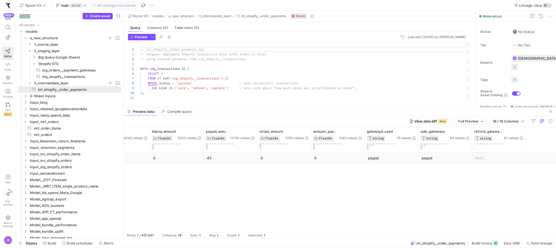
scroll to position [0, 429]
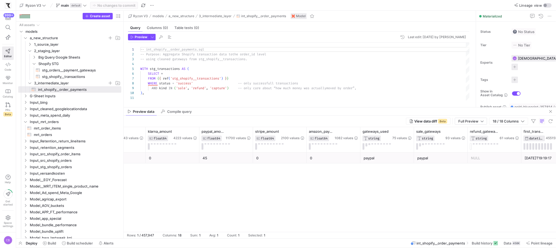
click at [381, 160] on div "paypal" at bounding box center [387, 158] width 47 height 10
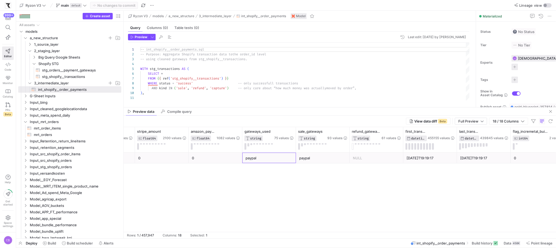
scroll to position [0, 556]
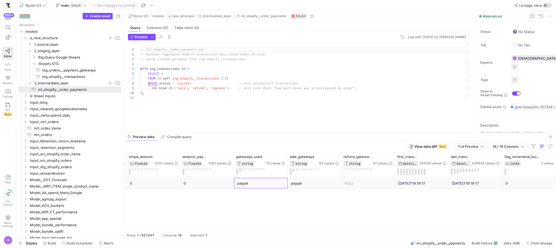
drag, startPoint x: 260, startPoint y: 107, endPoint x: 270, endPoint y: 132, distance: 27.1
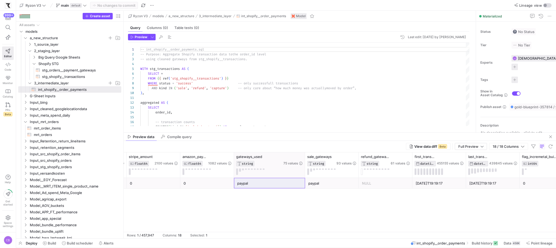
drag, startPoint x: 287, startPoint y: 169, endPoint x: 303, endPoint y: 172, distance: 16.6
click at [304, 173] on div at bounding box center [305, 164] width 2 height 25
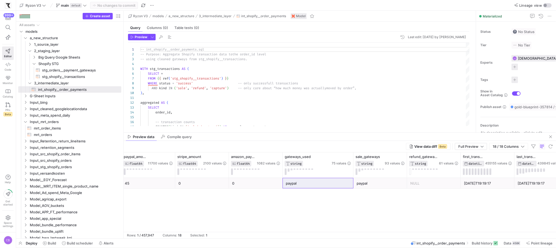
scroll to position [0, 484]
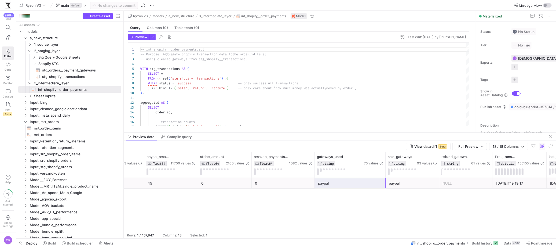
drag, startPoint x: 305, startPoint y: 168, endPoint x: 315, endPoint y: 168, distance: 10.5
click at [315, 168] on div at bounding box center [314, 164] width 2 height 25
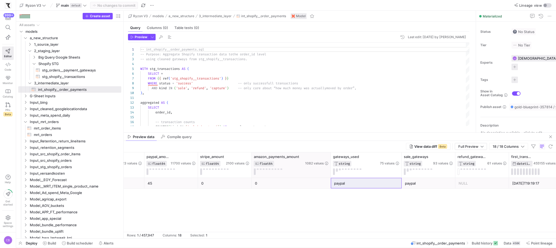
drag, startPoint x: 315, startPoint y: 168, endPoint x: 330, endPoint y: 170, distance: 15.1
click at [330, 170] on div at bounding box center [331, 164] width 2 height 25
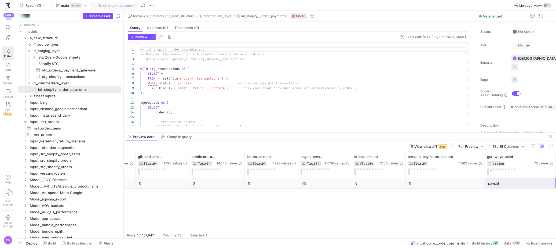
scroll to position [0, 0]
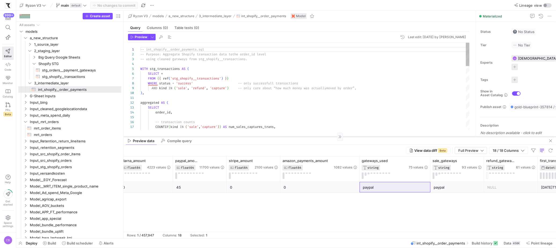
drag, startPoint x: 257, startPoint y: 132, endPoint x: 257, endPoint y: 136, distance: 4.0
click at [257, 136] on div at bounding box center [340, 136] width 432 height 0
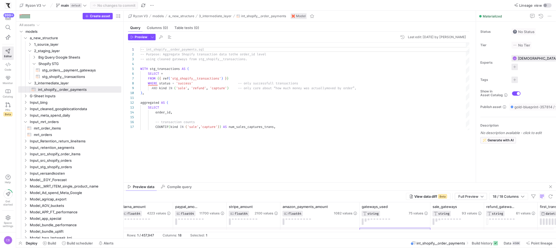
drag, startPoint x: 257, startPoint y: 136, endPoint x: 255, endPoint y: 179, distance: 42.4
click at [257, 182] on div at bounding box center [340, 182] width 432 height 0
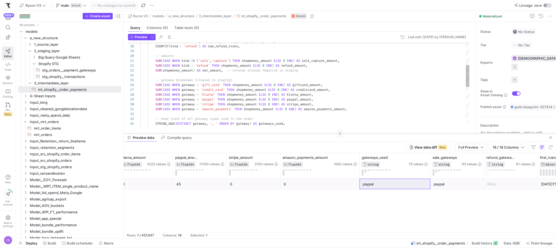
drag, startPoint x: 269, startPoint y: 184, endPoint x: 269, endPoint y: 133, distance: 51.0
click at [269, 133] on div at bounding box center [340, 133] width 432 height 0
click at [478, 158] on icon at bounding box center [479, 157] width 4 height 4
click at [424, 192] on div "0 45 0 0 paypal 0 paypal NULL 2025-08-13T19:19:17 2025-08-13T19:19:17" at bounding box center [340, 204] width 432 height 53
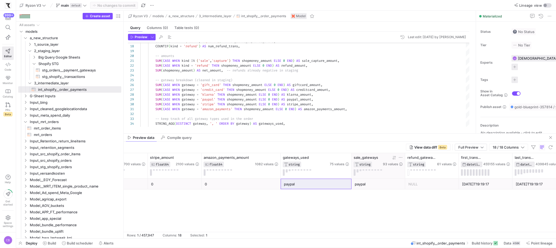
click at [400, 158] on icon at bounding box center [401, 157] width 4 height 4
click at [414, 177] on input "Filter Value" at bounding box center [426, 175] width 54 height 6
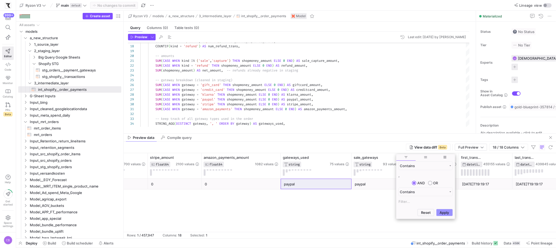
type input ","
click at [446, 212] on button "Apply" at bounding box center [444, 212] width 16 height 7
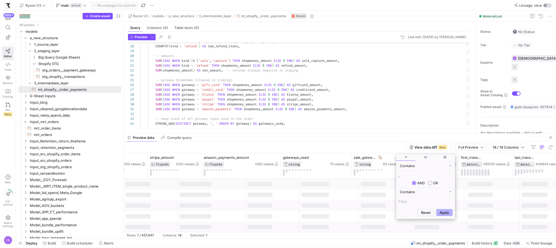
click at [391, 148] on div "View data diff Beta Full Preview 18 / 18 Columns" at bounding box center [340, 147] width 432 height 12
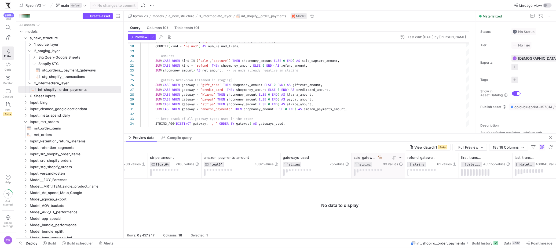
click at [381, 157] on icon at bounding box center [380, 157] width 4 height 3
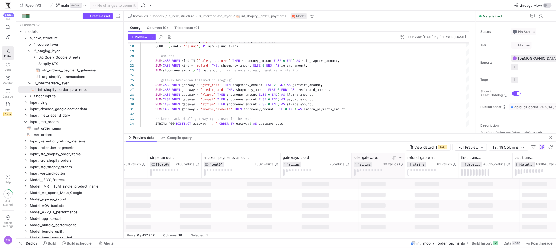
click at [399, 157] on icon at bounding box center [401, 157] width 4 height 4
click at [391, 150] on div "View data diff Beta Full Preview 18 / 18 Columns" at bounding box center [340, 147] width 432 height 12
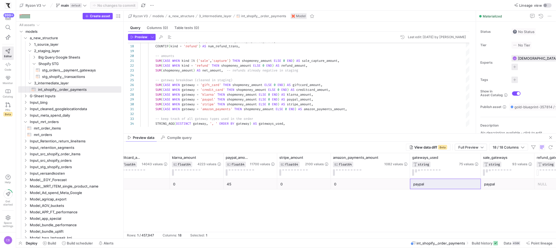
scroll to position [0, 384]
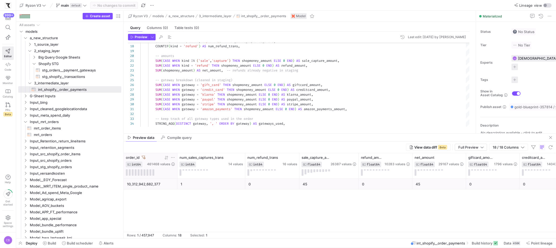
click at [143, 158] on icon at bounding box center [144, 157] width 4 height 4
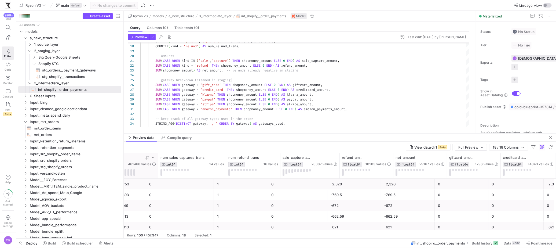
scroll to position [0, 31]
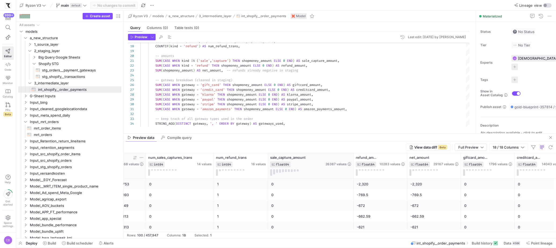
drag, startPoint x: 326, startPoint y: 161, endPoint x: 352, endPoint y: 169, distance: 27.4
click at [352, 169] on div at bounding box center [353, 165] width 2 height 25
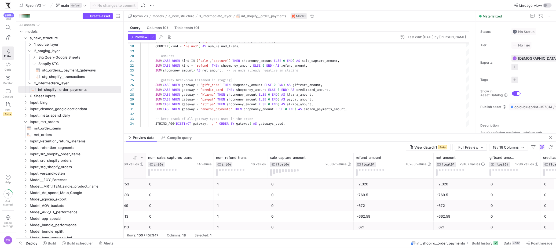
drag, startPoint x: 407, startPoint y: 170, endPoint x: 433, endPoint y: 179, distance: 27.8
click at [433, 179] on div "klarna_amount FLOAT64 4223 values creditcard_amount FLOAT64 14043 values giftca…" at bounding box center [340, 192] width 432 height 79
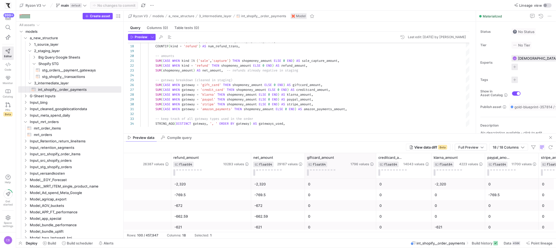
drag, startPoint x: 357, startPoint y: 166, endPoint x: 377, endPoint y: 169, distance: 19.9
click at [377, 169] on div at bounding box center [376, 165] width 2 height 25
drag, startPoint x: 432, startPoint y: 172, endPoint x: 456, endPoint y: 176, distance: 23.6
click at [454, 176] on div at bounding box center [453, 165] width 2 height 25
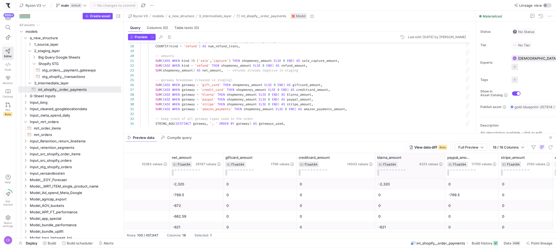
drag, startPoint x: 428, startPoint y: 169, endPoint x: 451, endPoint y: 175, distance: 23.8
click at [446, 175] on div at bounding box center [445, 165] width 2 height 25
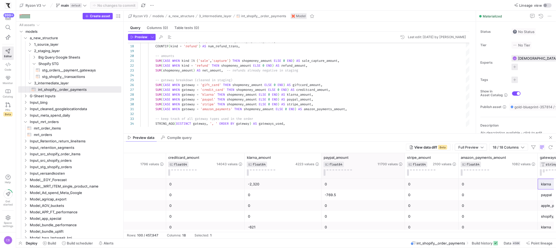
drag, startPoint x: 373, startPoint y: 172, endPoint x: 403, endPoint y: 174, distance: 29.9
click at [404, 174] on div at bounding box center [405, 165] width 2 height 25
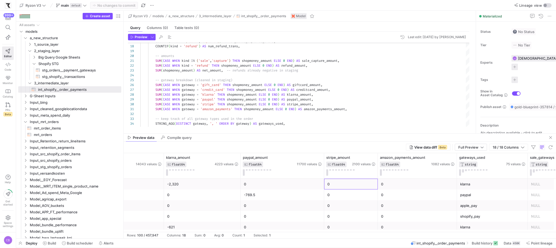
click at [370, 182] on div "0" at bounding box center [350, 184] width 47 height 10
drag, startPoint x: 380, startPoint y: 183, endPoint x: 368, endPoint y: 182, distance: 11.8
click at [368, 182] on div "0 0 -2,320 0 0 0 klarna NULL klarna" at bounding box center [206, 183] width 1179 height 11
drag, startPoint x: 385, startPoint y: 191, endPoint x: 370, endPoint y: 191, distance: 14.8
click at [370, 191] on div "0 0 0 -769.5 0 0 paypal NULL paypal" at bounding box center [206, 194] width 1179 height 11
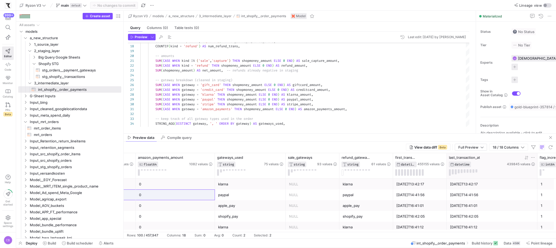
drag, startPoint x: 499, startPoint y: 169, endPoint x: 540, endPoint y: 170, distance: 40.8
click at [538, 170] on div at bounding box center [537, 165] width 2 height 25
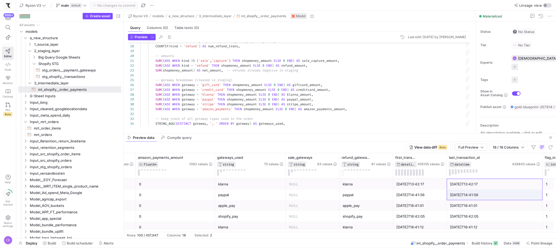
drag, startPoint x: 479, startPoint y: 181, endPoint x: 479, endPoint y: 194, distance: 12.9
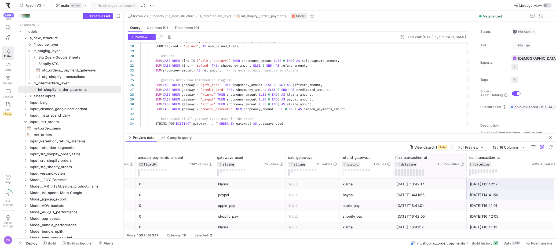
drag, startPoint x: 446, startPoint y: 171, endPoint x: 465, endPoint y: 174, distance: 20.0
click at [465, 174] on div at bounding box center [466, 165] width 2 height 25
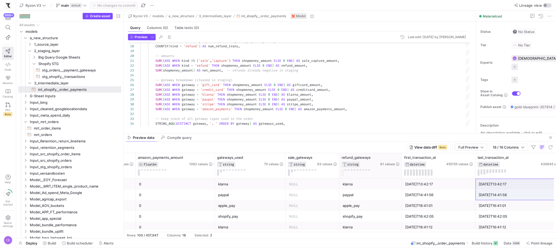
drag, startPoint x: 392, startPoint y: 170, endPoint x: 401, endPoint y: 171, distance: 8.9
click at [401, 171] on div at bounding box center [402, 165] width 2 height 25
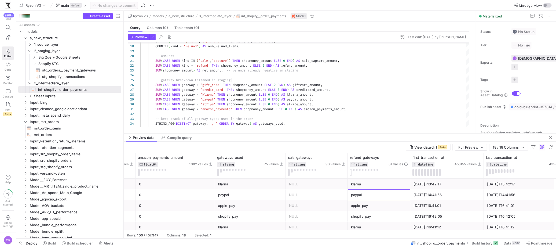
click at [348, 200] on div "paypal" at bounding box center [379, 194] width 63 height 11
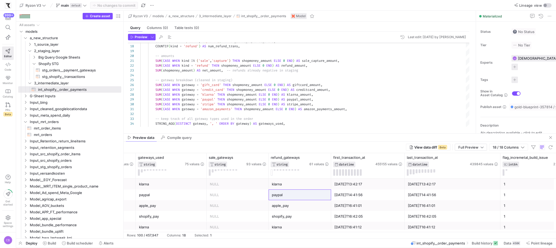
drag, startPoint x: 553, startPoint y: 169, endPoint x: 567, endPoint y: 170, distance: 14.2
click at [556, 170] on html "999+ Editor Code Monitor Catalog PRs Beta Help Get started Space settings CB Ry…" at bounding box center [278, 124] width 556 height 248
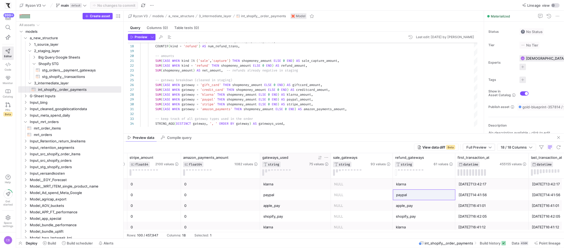
click at [326, 159] on icon at bounding box center [326, 157] width 4 height 4
click at [330, 172] on input "Filter Value" at bounding box center [351, 175] width 54 height 6
type input ","
click at [373, 213] on button "Apply" at bounding box center [370, 212] width 16 height 7
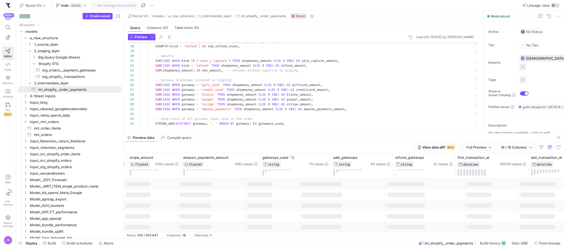
click at [326, 141] on div "View data diff Beta Full Preview 18 / 18 Columns" at bounding box center [344, 147] width 441 height 12
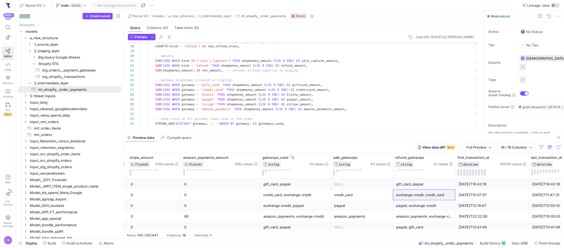
scroll to position [0, 673]
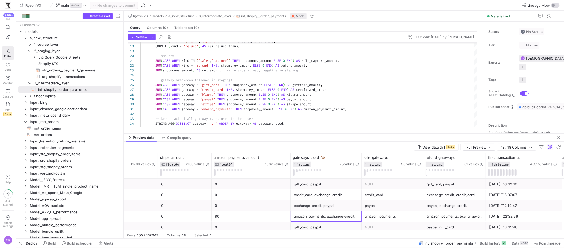
click at [321, 217] on div "amazon_payments, exchange-credit" at bounding box center [326, 216] width 64 height 10
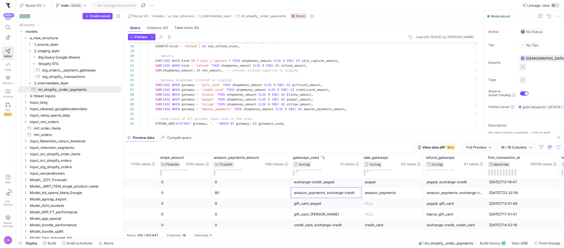
scroll to position [27, 0]
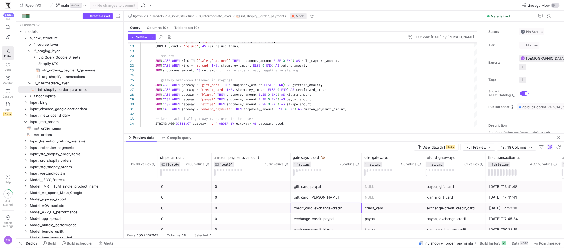
click at [313, 208] on div "credit_card, exchange-credit" at bounding box center [326, 208] width 64 height 10
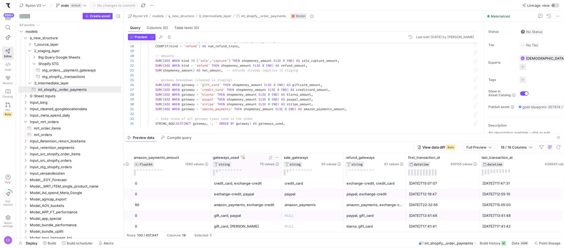
click at [242, 156] on icon at bounding box center [243, 157] width 4 height 4
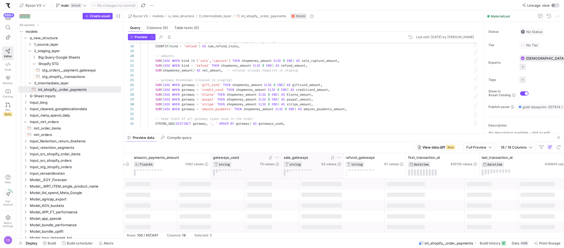
click at [338, 157] on icon at bounding box center [339, 157] width 4 height 4
click at [342, 172] on input "Filter Value" at bounding box center [364, 175] width 54 height 6
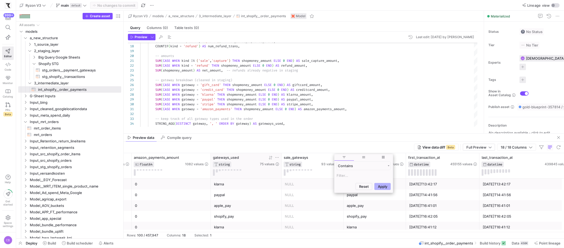
type input ","
click at [373, 209] on div "Reset Apply" at bounding box center [364, 212] width 59 height 11
click at [376, 211] on button "Apply" at bounding box center [383, 212] width 16 height 7
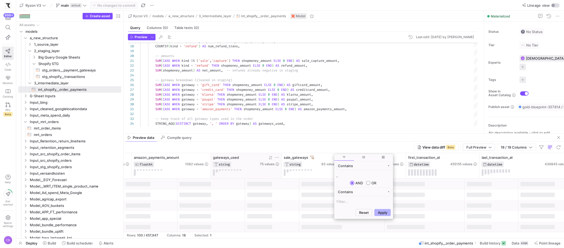
click at [307, 148] on div "View data diff Beta Full Preview 18 / 18 Columns" at bounding box center [344, 147] width 441 height 12
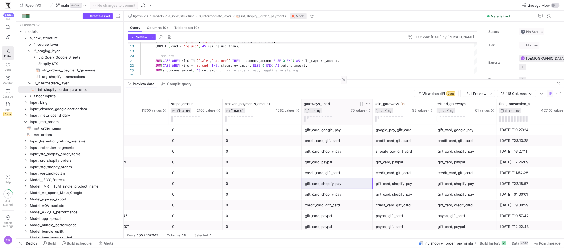
drag, startPoint x: 390, startPoint y: 133, endPoint x: 392, endPoint y: 79, distance: 53.7
click at [392, 79] on div at bounding box center [344, 79] width 441 height 0
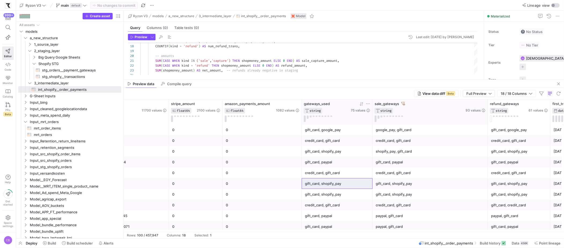
drag, startPoint x: 433, startPoint y: 120, endPoint x: 487, endPoint y: 118, distance: 53.5
click at [487, 118] on div at bounding box center [488, 111] width 2 height 25
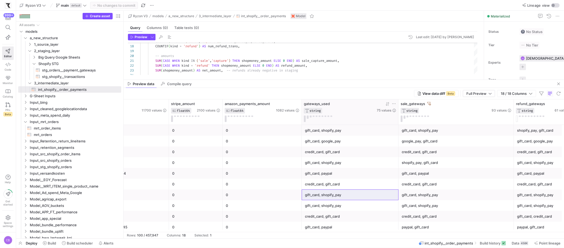
drag, startPoint x: 371, startPoint y: 118, endPoint x: 397, endPoint y: 121, distance: 26.2
click at [397, 121] on div at bounding box center [398, 111] width 2 height 25
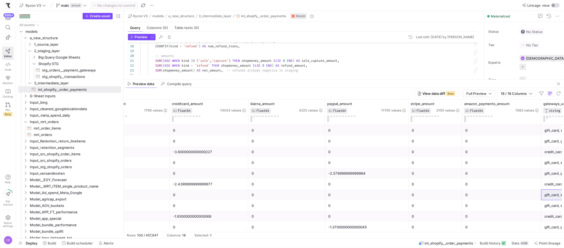
scroll to position [0, 403]
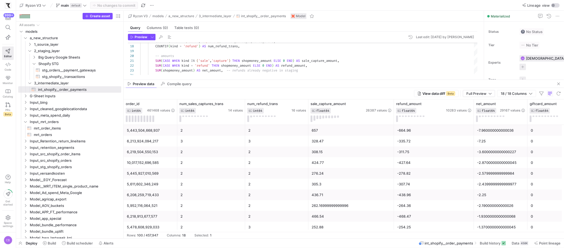
drag, startPoint x: 299, startPoint y: 118, endPoint x: 327, endPoint y: 126, distance: 29.4
click at [327, 126] on div "gateways_used STRING 75 values creditcard_amount FLOAT64 14043 values giftcard_…" at bounding box center [344, 165] width 441 height 132
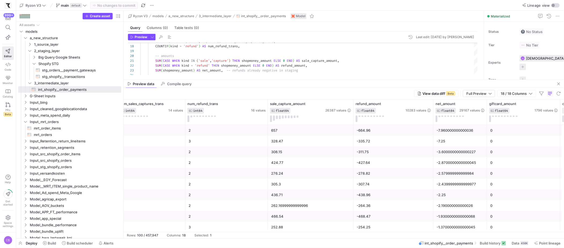
click at [372, 130] on div "-664.96" at bounding box center [394, 130] width 74 height 10
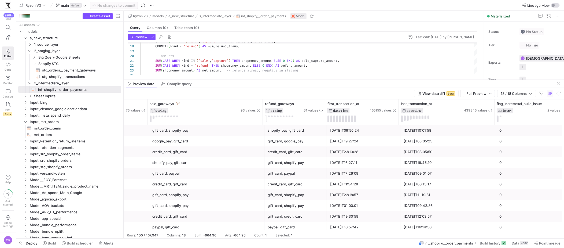
click at [429, 132] on div "2023-04-24T10:01:58" at bounding box center [448, 130] width 89 height 10
click at [364, 130] on div "2023-03-31T09:56:24" at bounding box center [363, 130] width 67 height 10
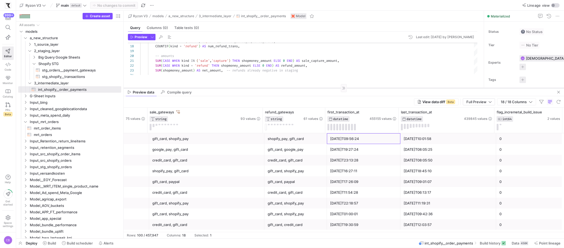
drag, startPoint x: 357, startPoint y: 79, endPoint x: 356, endPoint y: 87, distance: 8.3
click at [356, 88] on div at bounding box center [344, 88] width 441 height 0
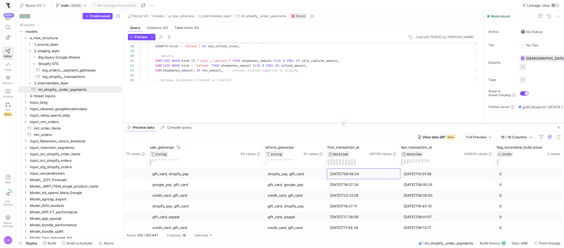
drag, startPoint x: 264, startPoint y: 87, endPoint x: 266, endPoint y: 122, distance: 35.2
click at [266, 123] on div at bounding box center [344, 123] width 441 height 0
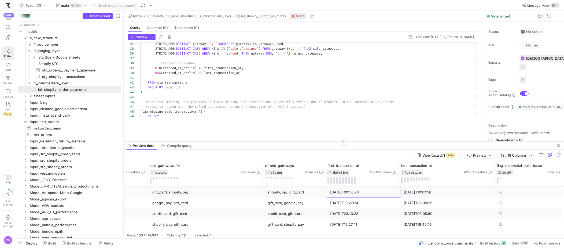
drag, startPoint x: 280, startPoint y: 123, endPoint x: 283, endPoint y: 141, distance: 18.4
click at [283, 141] on div at bounding box center [344, 141] width 441 height 0
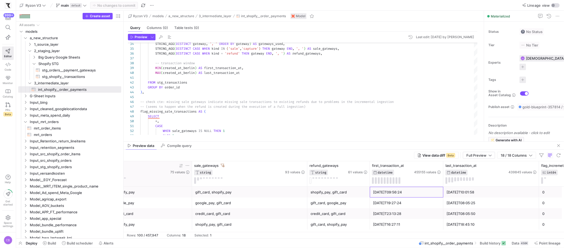
scroll to position [0, 870]
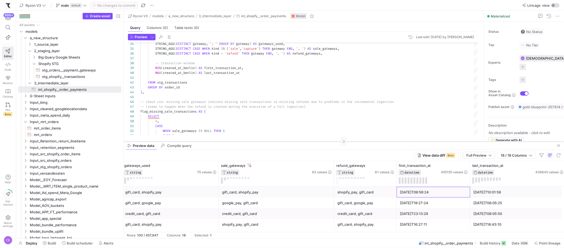
click at [230, 141] on as-split "Ryzon V3 models a_new_structure 3_intermediate_layer int_shopify__order_payment…" at bounding box center [344, 124] width 441 height 227
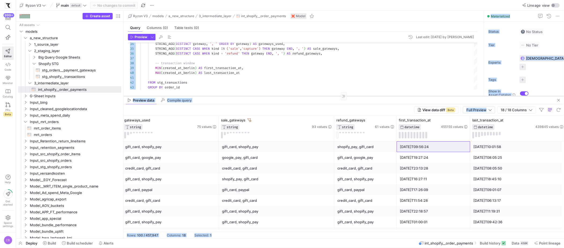
drag, startPoint x: 230, startPoint y: 141, endPoint x: 244, endPoint y: 85, distance: 57.7
click at [244, 96] on div at bounding box center [344, 96] width 441 height 0
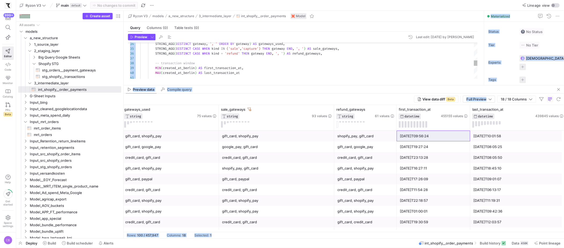
click at [257, 154] on div "credit_card, gift_card" at bounding box center [276, 157] width 109 height 10
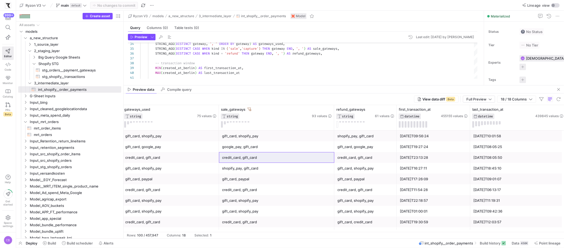
click at [210, 89] on div "Preview data Compile query" at bounding box center [344, 89] width 441 height 8
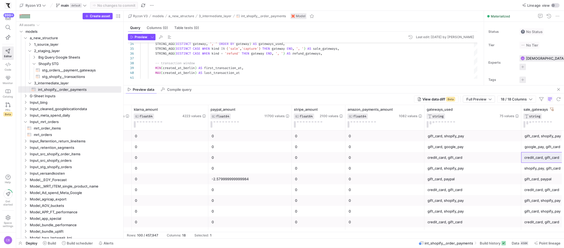
scroll to position [0, 456]
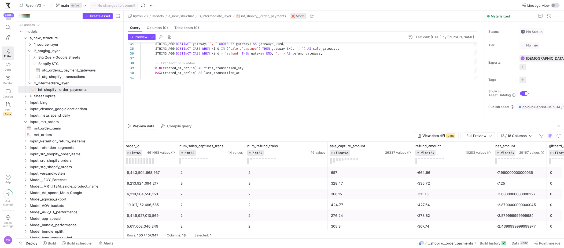
drag, startPoint x: 304, startPoint y: 85, endPoint x: 292, endPoint y: 130, distance: 46.5
click at [293, 122] on div at bounding box center [344, 122] width 441 height 0
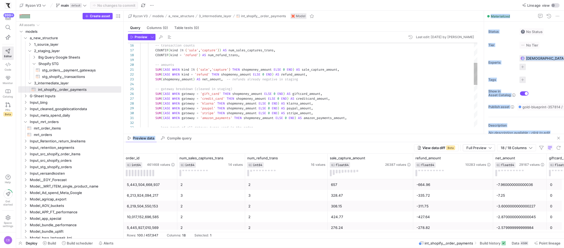
drag, startPoint x: 375, startPoint y: 134, endPoint x: 364, endPoint y: 70, distance: 64.9
click at [365, 70] on as-split "Ryzon V3 models a_new_structure 3_intermediate_layer int_shopify__order_payment…" at bounding box center [344, 124] width 441 height 227
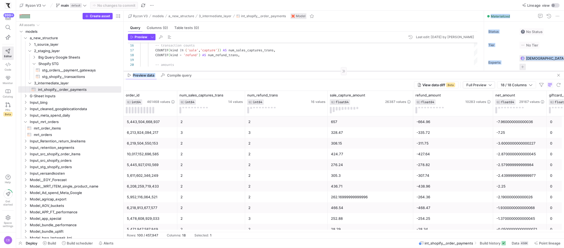
drag, startPoint x: 363, startPoint y: 134, endPoint x: 356, endPoint y: 70, distance: 63.8
click at [356, 71] on div at bounding box center [344, 71] width 441 height 0
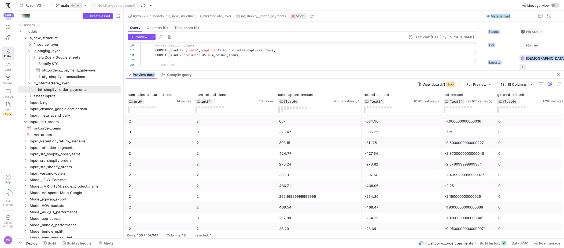
click at [287, 124] on div "657" at bounding box center [318, 121] width 79 height 10
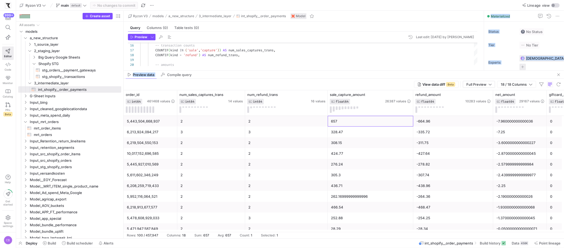
click at [342, 122] on div "657" at bounding box center [370, 121] width 79 height 10
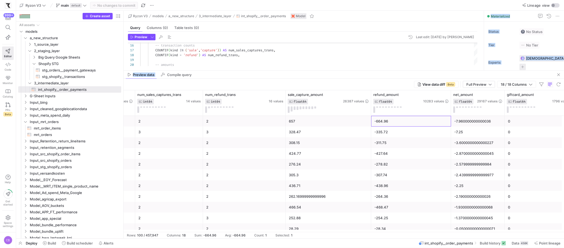
click at [386, 122] on div "-664.96" at bounding box center [412, 121] width 74 height 10
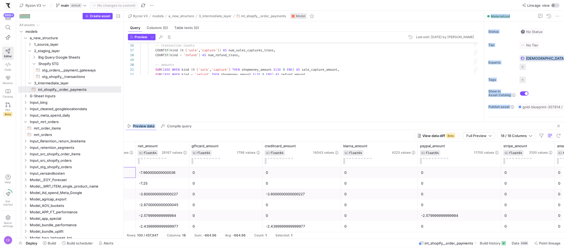
drag, startPoint x: 274, startPoint y: 70, endPoint x: 276, endPoint y: 121, distance: 50.8
click at [276, 122] on div at bounding box center [344, 122] width 441 height 0
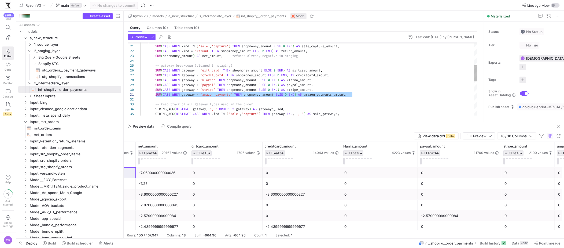
drag, startPoint x: 353, startPoint y: 94, endPoint x: 156, endPoint y: 92, distance: 197.8
click at [156, 92] on div "-- amounts SUM ( CASE WHEN kind IN ( 'sale' , 'capture' ) THEN shopmoney_amount…" at bounding box center [309, 104] width 338 height 323
click at [355, 97] on div "-- amounts SUM ( CASE WHEN kind IN ( 'sale' , 'capture' ) THEN shopmoney_amount…" at bounding box center [309, 104] width 338 height 323
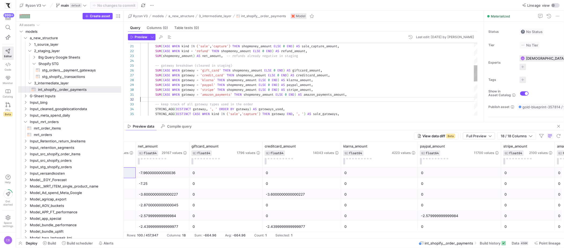
click at [355, 96] on div "-- amounts SUM ( CASE WHEN kind IN ( 'sale' , 'capture' ) THEN shopmoney_amount…" at bounding box center [309, 104] width 338 height 323
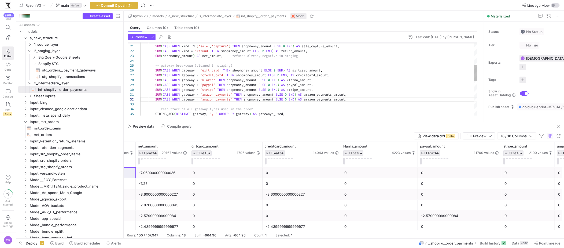
click at [214, 100] on div "-- amounts SUM ( CASE WHEN kind IN ( 'sale' , 'capture' ) THEN shopmoney_amount…" at bounding box center [309, 107] width 338 height 328
click at [321, 98] on div "-- amounts SUM ( CASE WHEN kind IN ( 'sale' , 'capture' ) THEN shopmoney_amount…" at bounding box center [309, 107] width 338 height 328
click at [302, 100] on div "-- amounts SUM ( CASE WHEN kind IN ( 'sale' , 'capture' ) THEN shopmoney_amount…" at bounding box center [309, 107] width 338 height 328
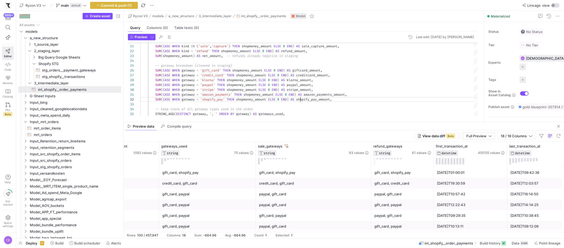
click at [416, 175] on div "gift_card, shopify_pay" at bounding box center [403, 172] width 56 height 10
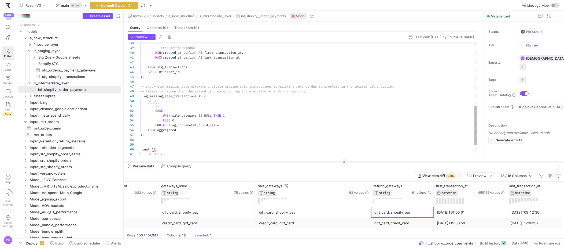
drag, startPoint x: 257, startPoint y: 122, endPoint x: 264, endPoint y: 162, distance: 40.3
click at [264, 162] on div at bounding box center [344, 162] width 441 height 0
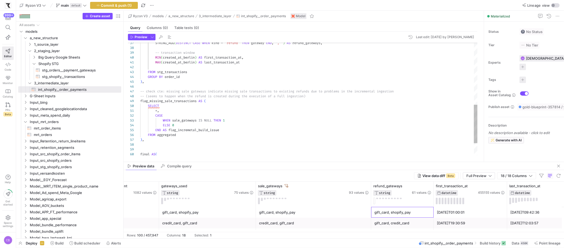
click at [238, 131] on div "-- transaction window MIN ( created_at_berlin ) AS first_transaction_at , MAX (…" at bounding box center [309, 26] width 338 height 328
click at [178, 136] on div "-- transaction window MIN ( created_at_berlin ) AS first_transaction_at , MAX (…" at bounding box center [309, 28] width 338 height 333
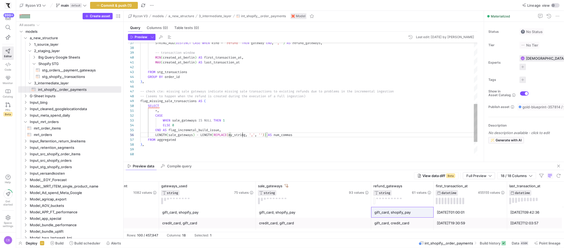
click at [242, 135] on div "-- transaction window MIN ( created_at_berlin ) AS first_transaction_at , MAX (…" at bounding box center [309, 28] width 338 height 333
click at [292, 135] on div "-- transaction window MIN ( created_at_berlin ) AS first_transaction_at , MAX (…" at bounding box center [309, 28] width 338 height 333
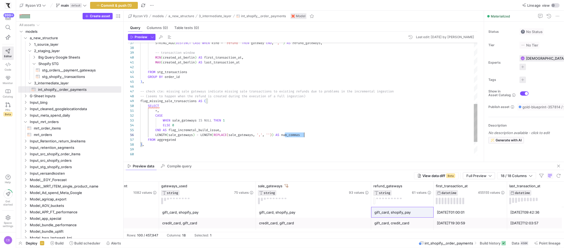
click at [292, 135] on div "-- transaction window MIN ( created_at_berlin ) AS first_transaction_at , MAX (…" at bounding box center [309, 28] width 338 height 333
type textarea "*, CASE WHEN sale_gateways IS NULL THEN 1 ELSE 0 END AS flag_incremetal_build_i…"
click at [151, 39] on span "button" at bounding box center [152, 37] width 6 height 6
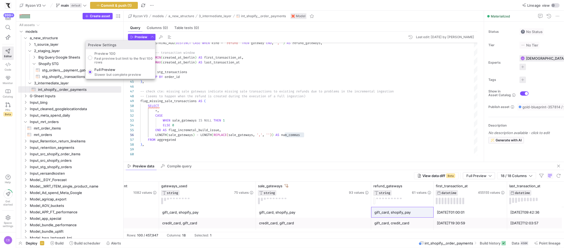
click at [134, 38] on div at bounding box center [282, 124] width 564 height 248
click at [134, 38] on span "Preview" at bounding box center [138, 37] width 17 height 4
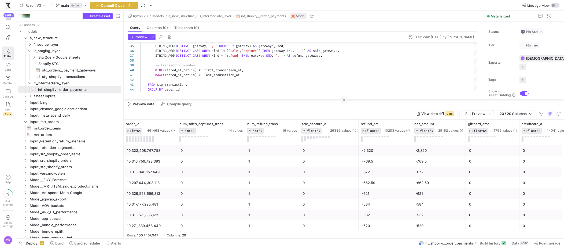
drag, startPoint x: 264, startPoint y: 162, endPoint x: 249, endPoint y: 94, distance: 69.4
click at [249, 100] on div at bounding box center [344, 100] width 441 height 0
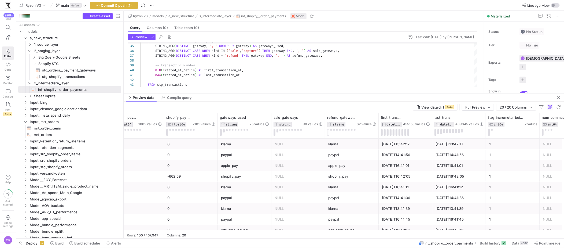
scroll to position [0, 657]
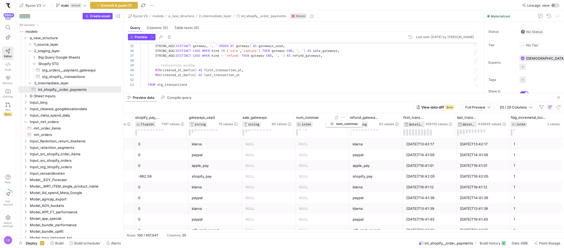
drag, startPoint x: 523, startPoint y: 119, endPoint x: 328, endPoint y: 119, distance: 194.6
click at [328, 119] on div "num_commas" at bounding box center [313, 117] width 35 height 4
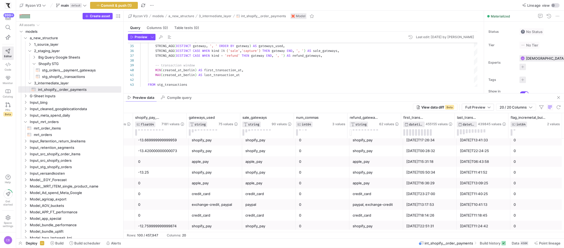
scroll to position [993, 0]
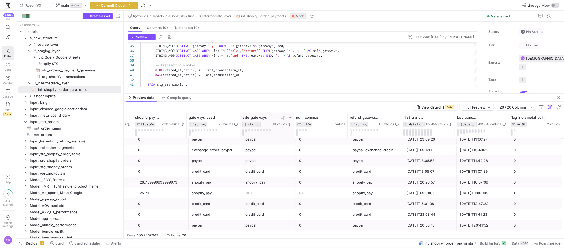
click at [291, 116] on icon at bounding box center [289, 117] width 4 height 4
click at [297, 136] on input "Filter Value" at bounding box center [314, 135] width 54 height 6
type input ","
click at [330, 173] on button "Apply" at bounding box center [333, 172] width 16 height 7
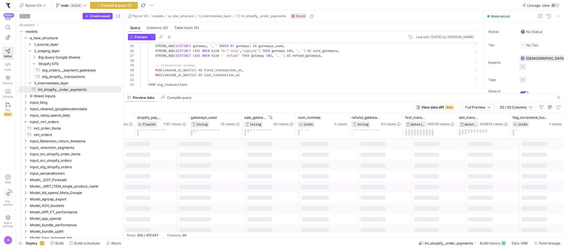
click at [305, 107] on div "View data diff Beta Full Preview 20 / 20 Columns" at bounding box center [344, 107] width 441 height 12
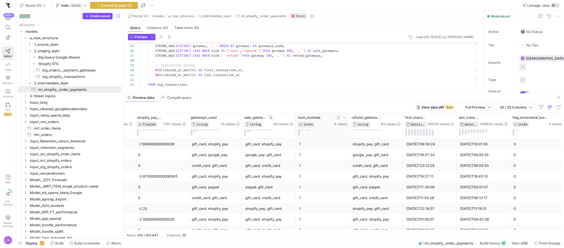
click at [338, 118] on icon at bounding box center [339, 117] width 4 height 4
click at [338, 118] on icon at bounding box center [338, 118] width 2 height 4
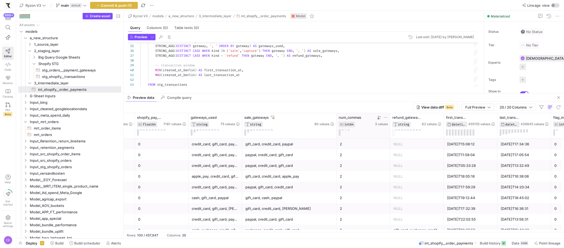
drag, startPoint x: 295, startPoint y: 134, endPoint x: 336, endPoint y: 143, distance: 41.9
click at [336, 143] on div "stripe_amount FLOAT64 2101 values amazon_payments_amount FLOAT64 1082 values sh…" at bounding box center [344, 172] width 441 height 119
click at [297, 177] on div "gift_card, credit_card, apple_pay" at bounding box center [290, 176] width 88 height 10
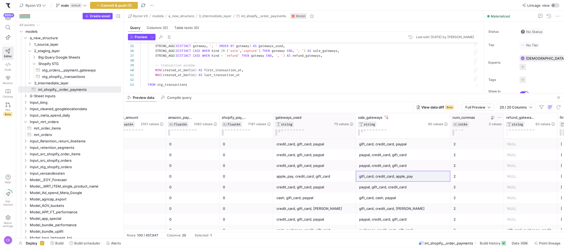
drag, startPoint x: 326, startPoint y: 128, endPoint x: 355, endPoint y: 136, distance: 30.1
click at [355, 134] on div at bounding box center [356, 125] width 2 height 25
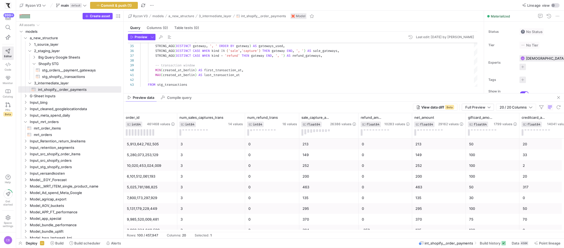
click at [167, 180] on div "6,101,512,061,193" at bounding box center [150, 176] width 47 height 10
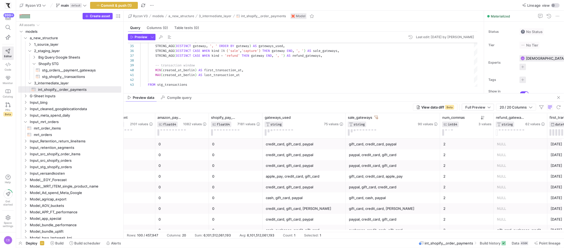
scroll to position [0, 605]
